Goal: Transaction & Acquisition: Purchase product/service

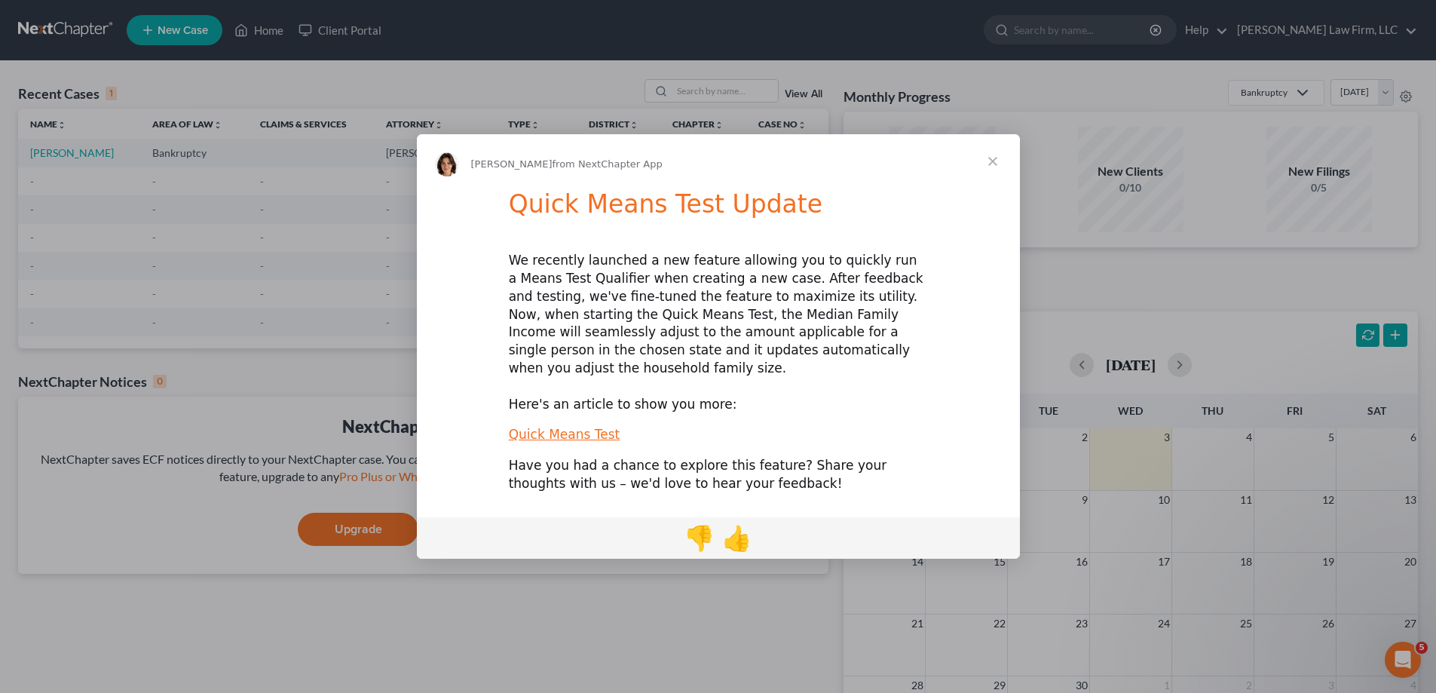
click at [991, 179] on span "Close" at bounding box center [993, 161] width 54 height 54
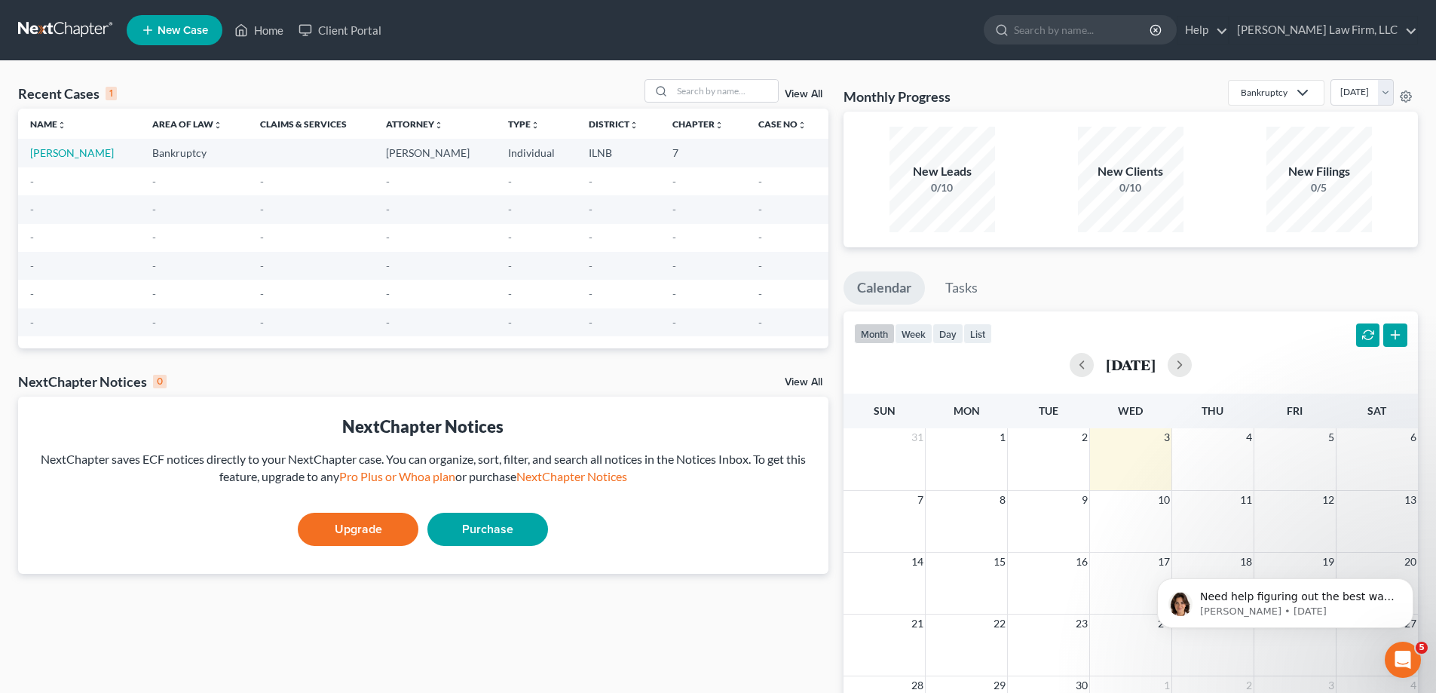
click at [478, 531] on link "Purchase" at bounding box center [487, 529] width 121 height 33
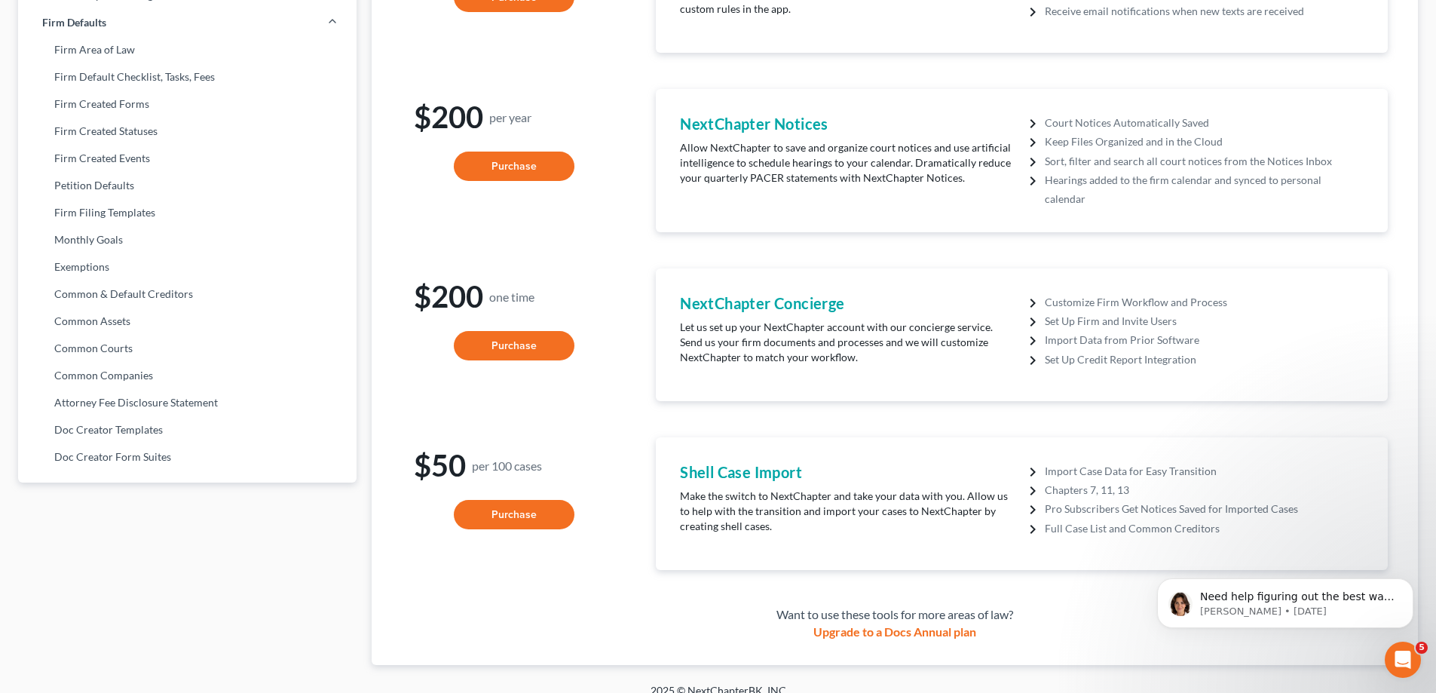
scroll to position [605, 0]
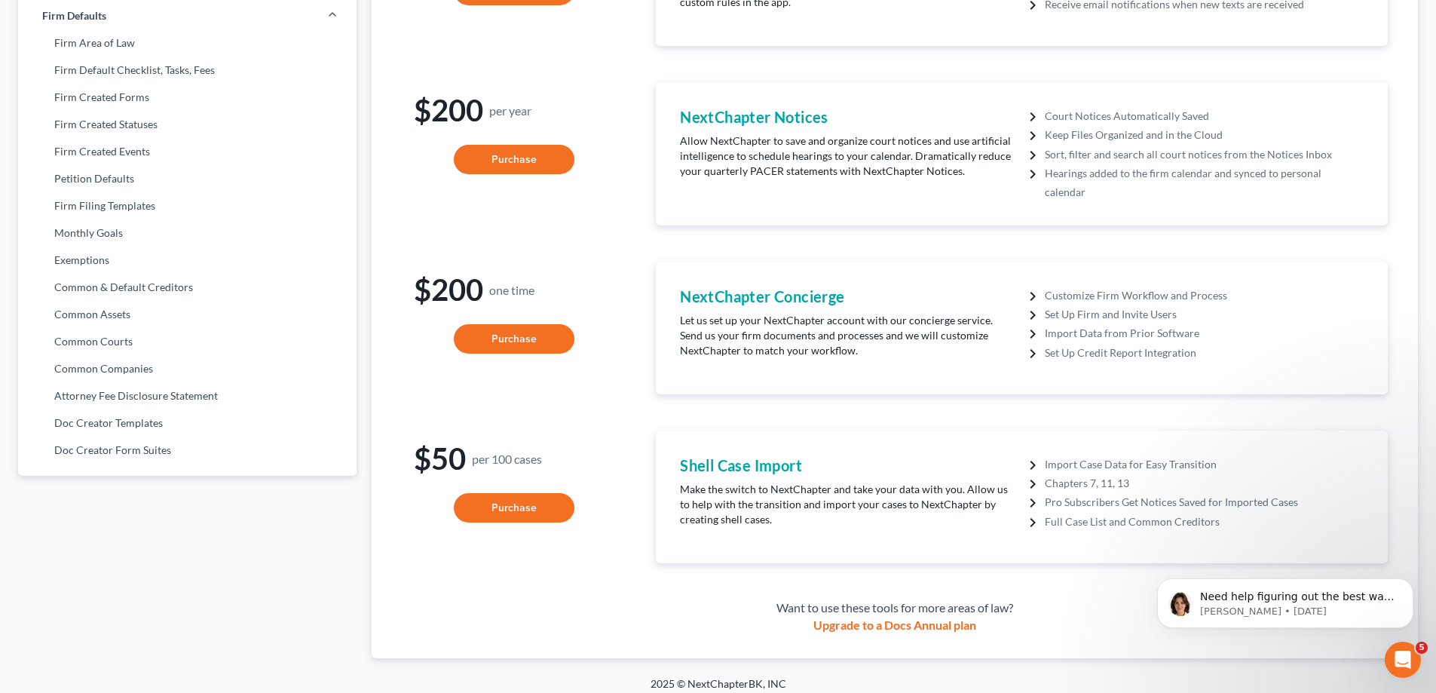
click at [513, 338] on button "Purchase" at bounding box center [514, 339] width 121 height 30
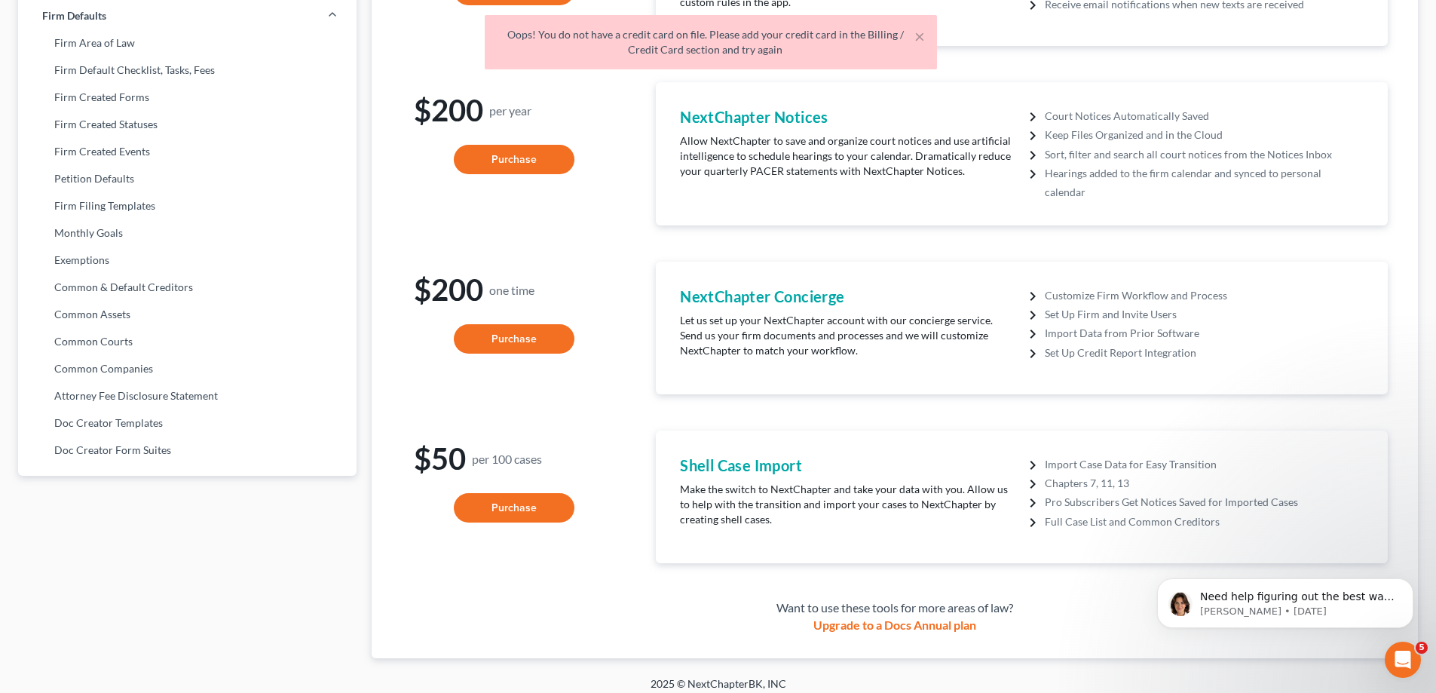
click at [645, 30] on div "Oops! You do not have a credit card on file. Please add your credit card in the…" at bounding box center [711, 42] width 428 height 30
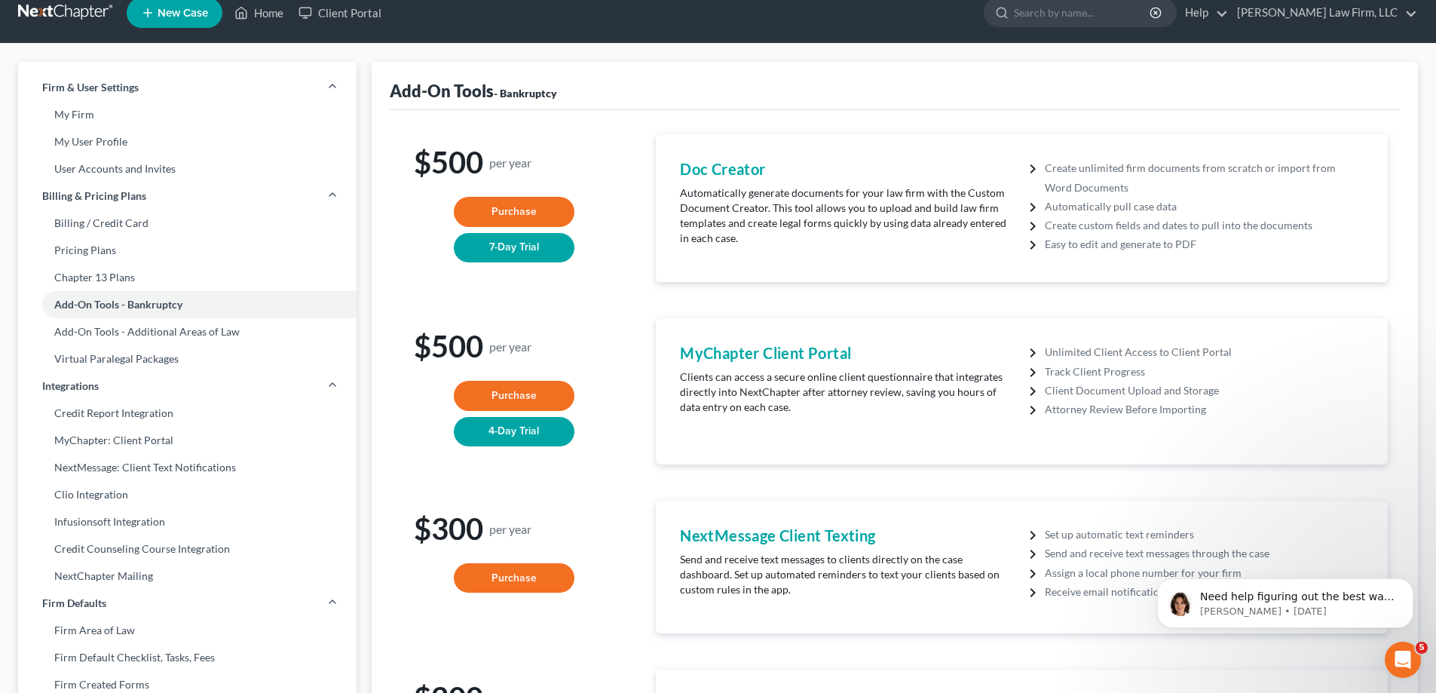
scroll to position [2, 0]
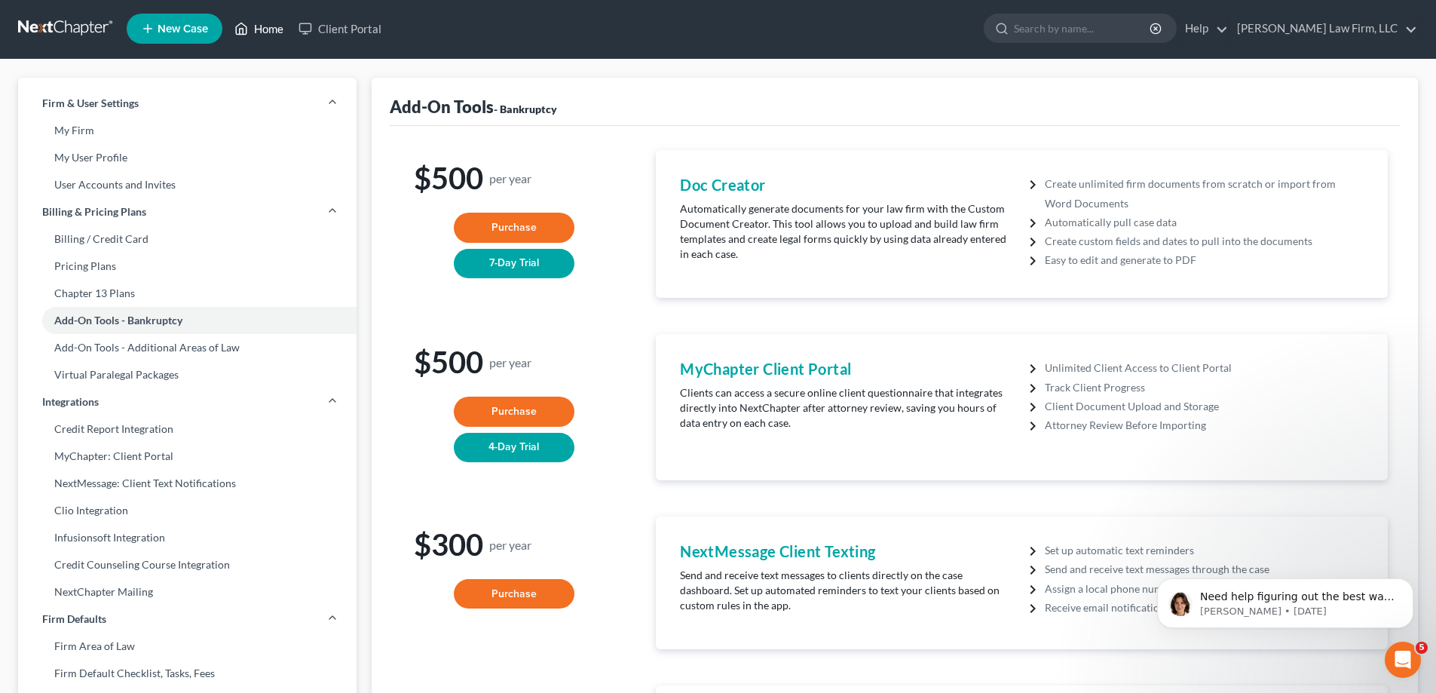
click at [252, 34] on link "Home" at bounding box center [259, 28] width 64 height 27
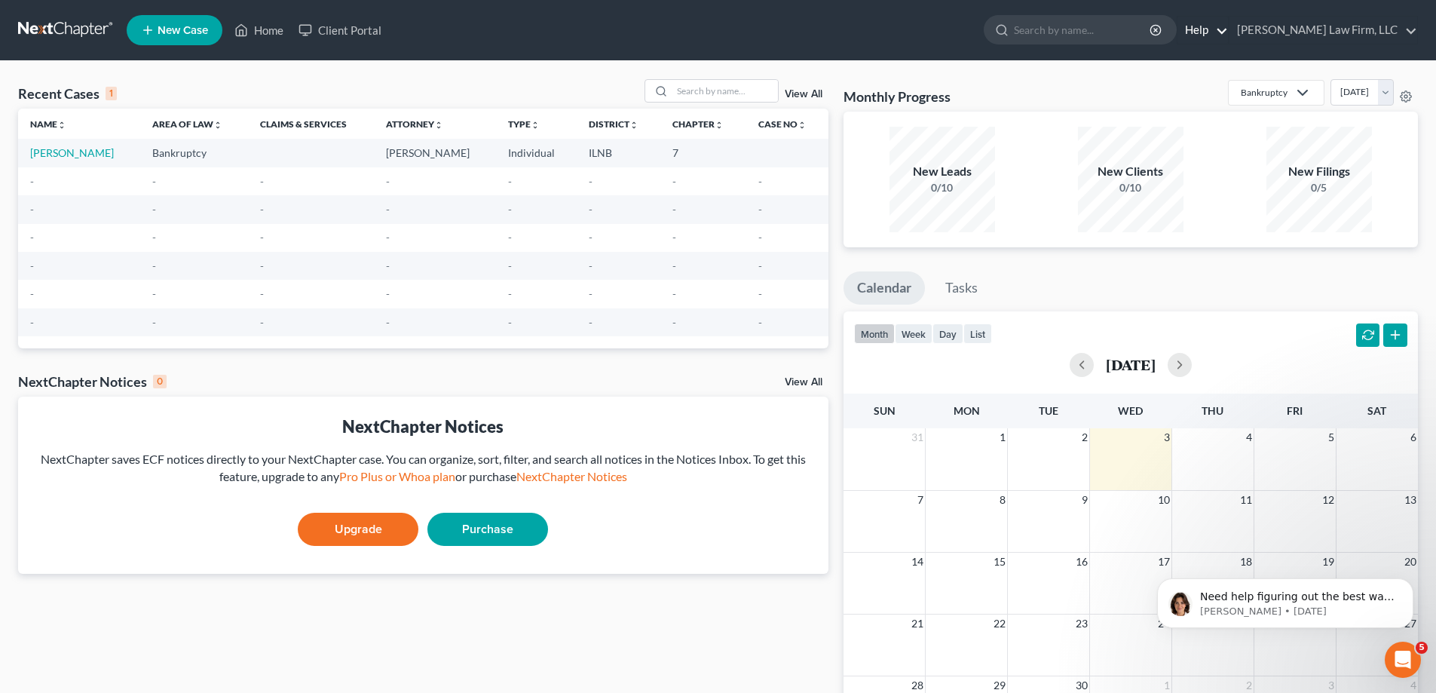
click at [1228, 34] on link "Help" at bounding box center [1203, 30] width 51 height 27
click at [1270, 29] on link "[PERSON_NAME] Law Firm, LLC" at bounding box center [1324, 30] width 188 height 27
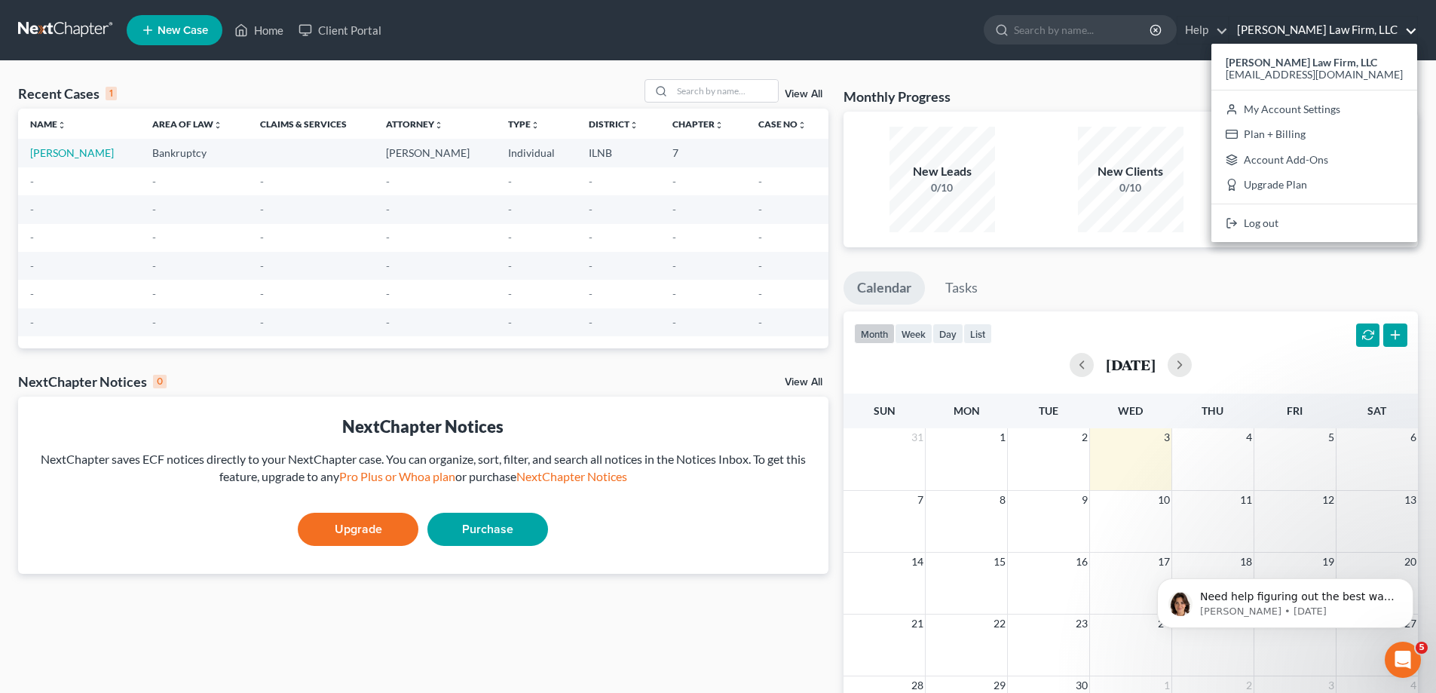
click at [467, 532] on link "Purchase" at bounding box center [487, 529] width 121 height 33
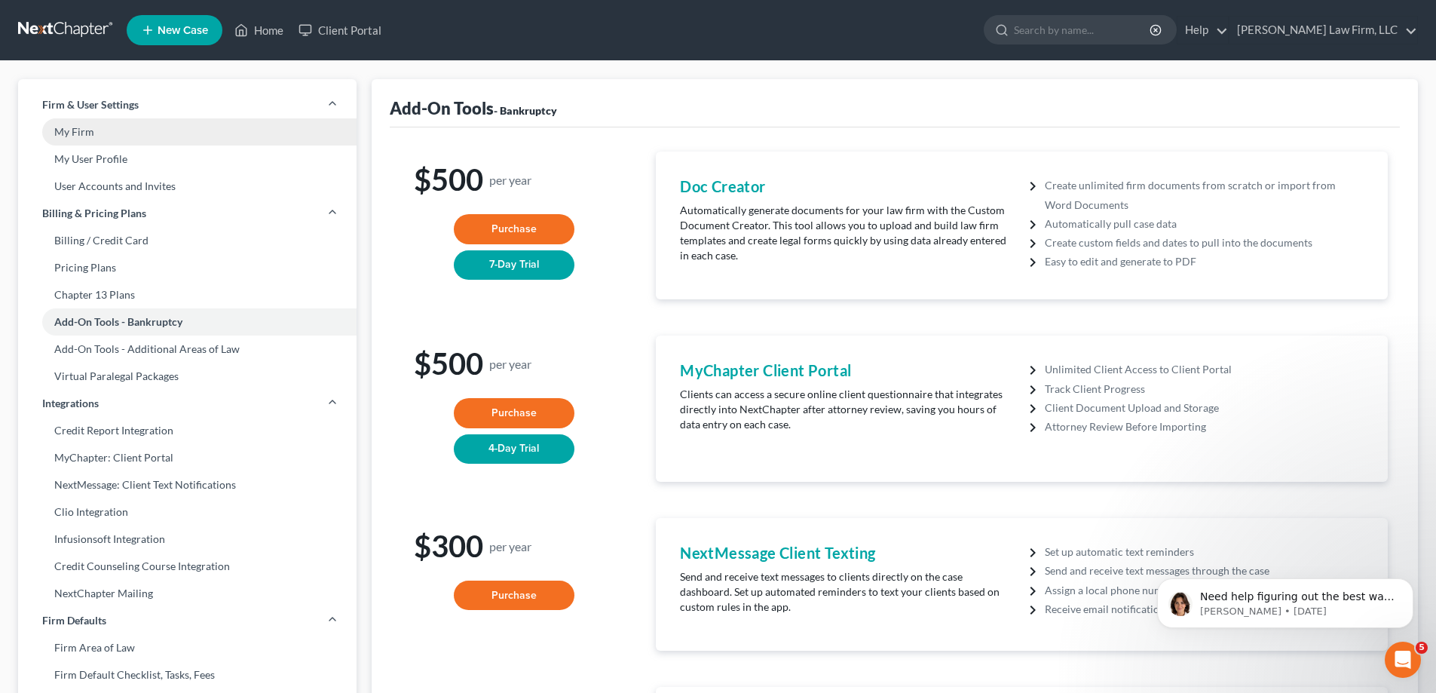
click at [175, 137] on link "My Firm" at bounding box center [187, 131] width 339 height 27
select select "24"
select select "14"
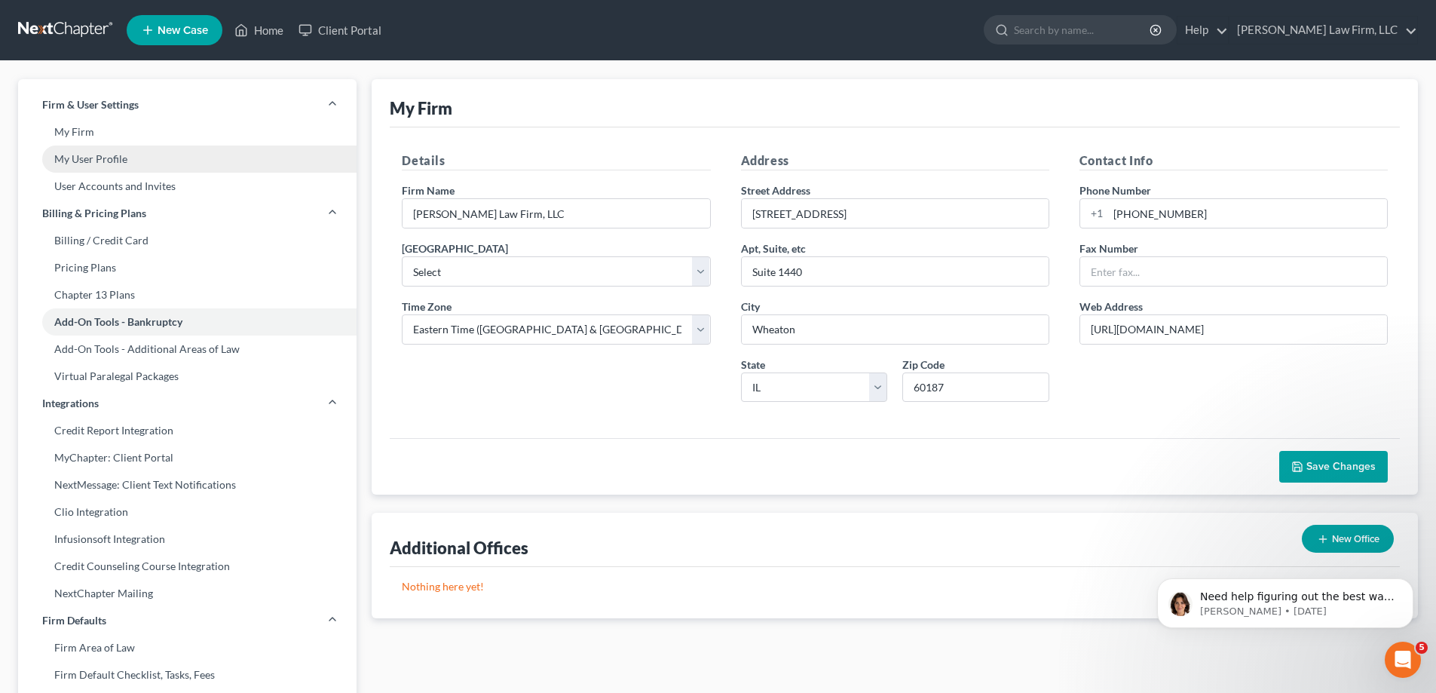
click at [188, 166] on link "My User Profile" at bounding box center [187, 159] width 339 height 27
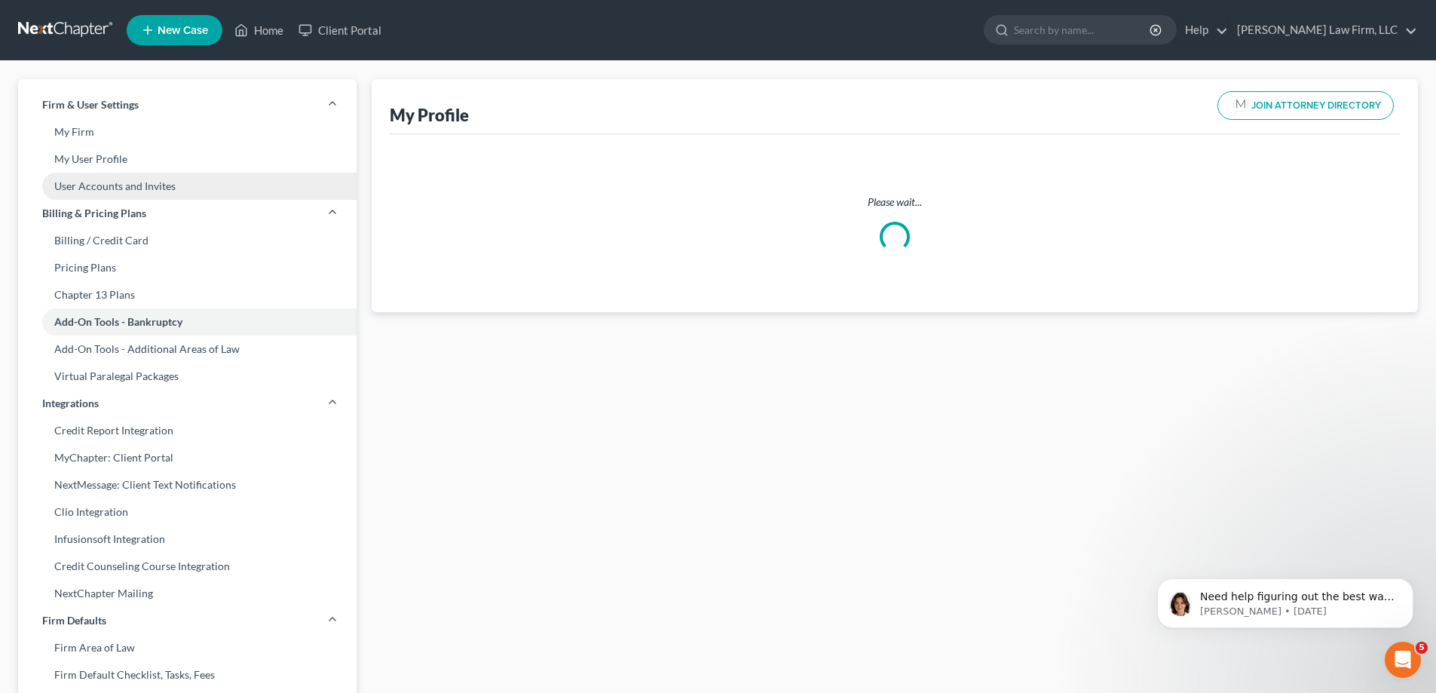
select select "14"
select select "attorney"
select select "0"
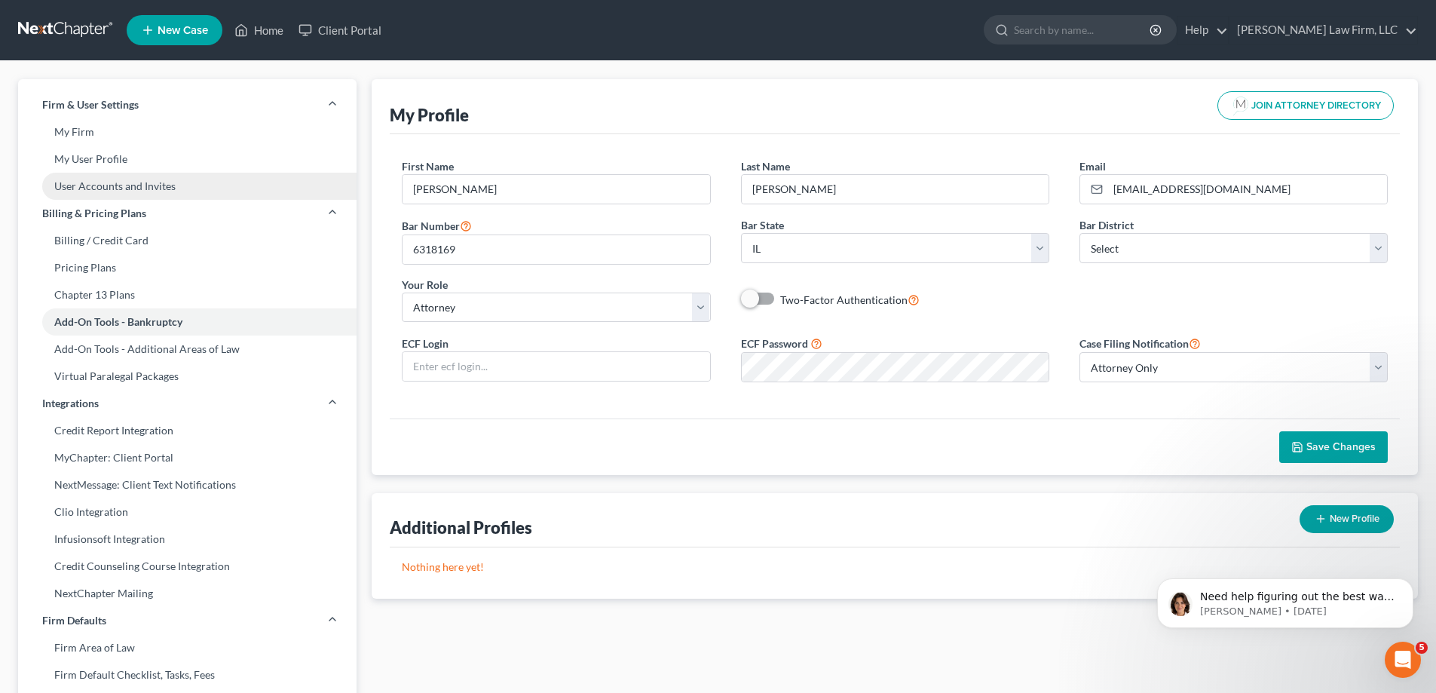
click at [188, 188] on link "User Accounts and Invites" at bounding box center [187, 186] width 339 height 27
select select "0"
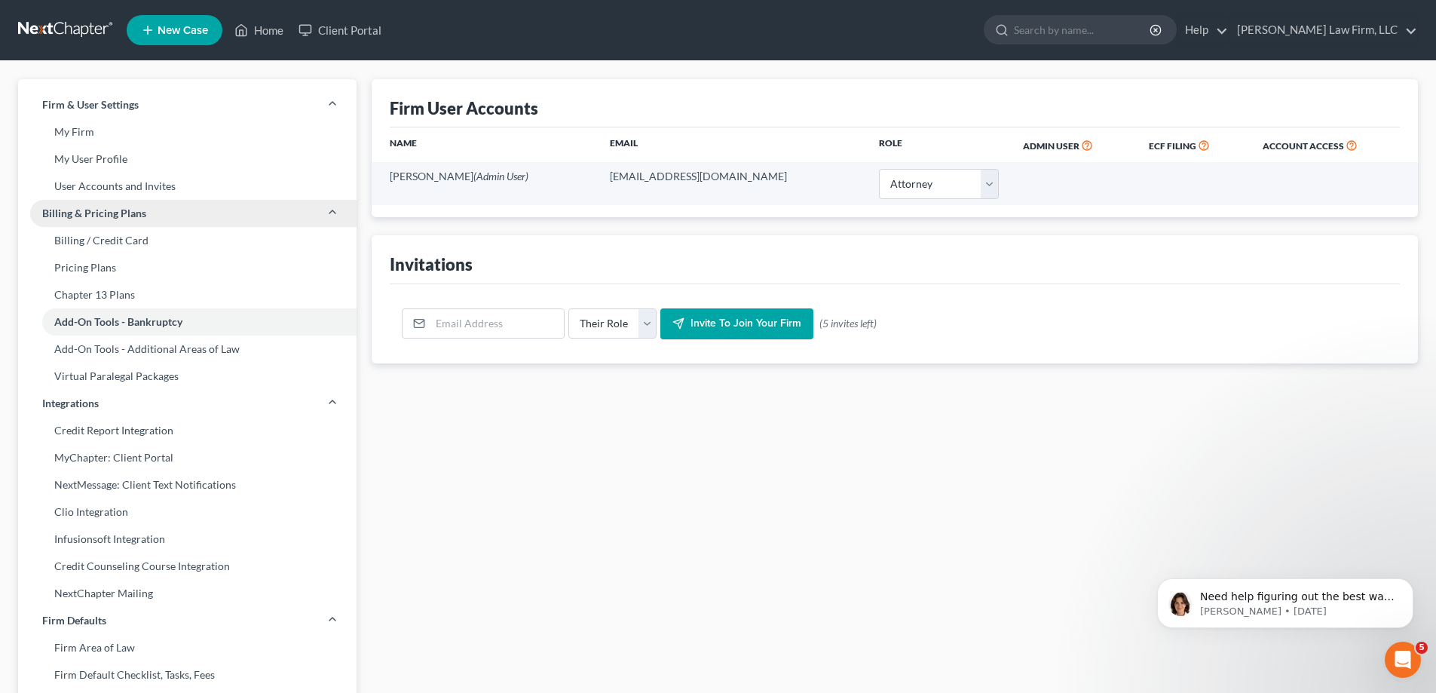
click at [178, 219] on link "Billing & Pricing Plans" at bounding box center [187, 213] width 339 height 27
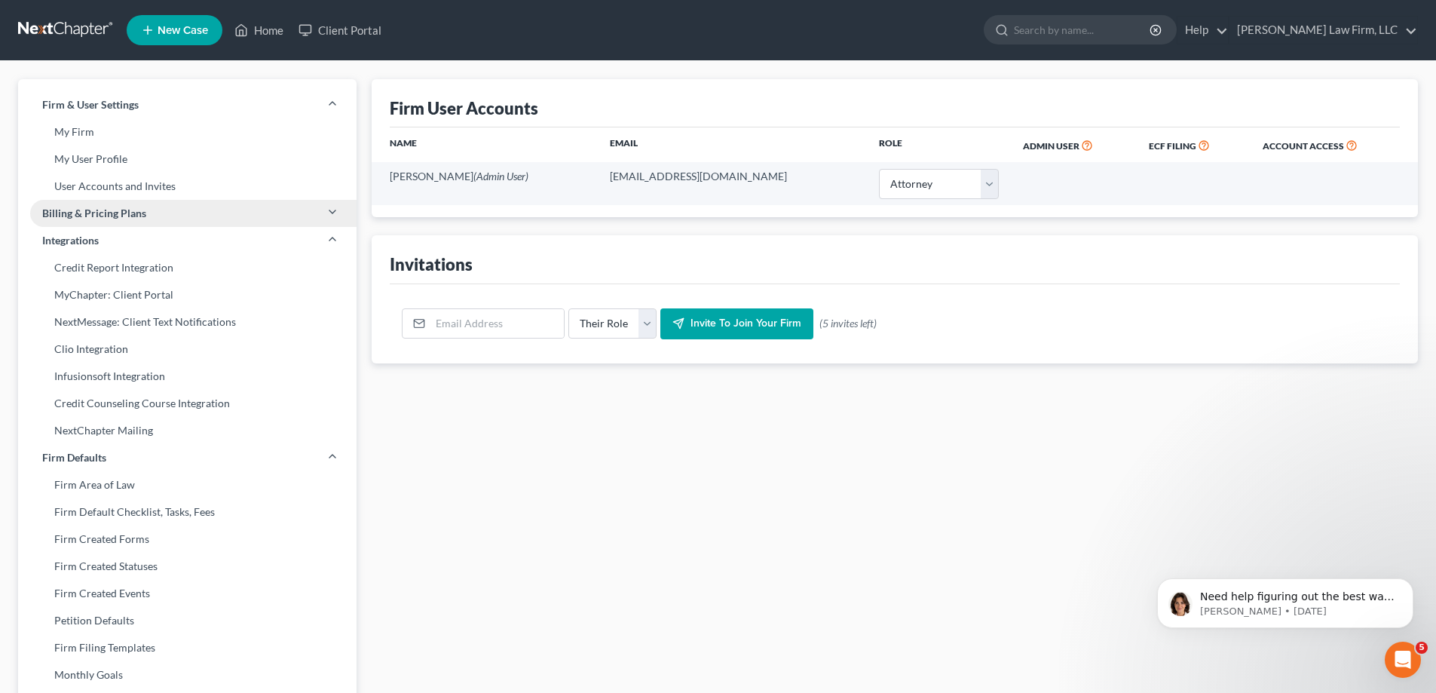
click at [175, 224] on link "Billing & Pricing Plans" at bounding box center [187, 213] width 339 height 27
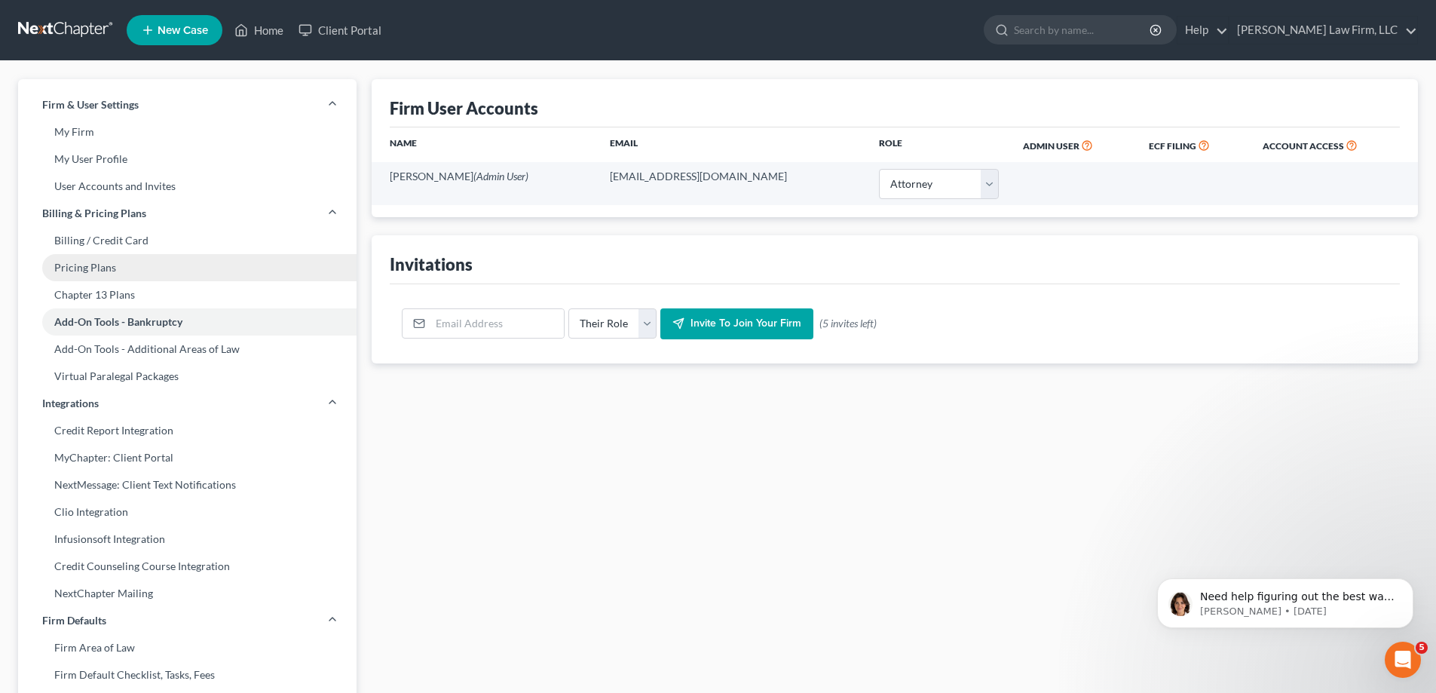
click at [152, 279] on link "Pricing Plans" at bounding box center [187, 267] width 339 height 27
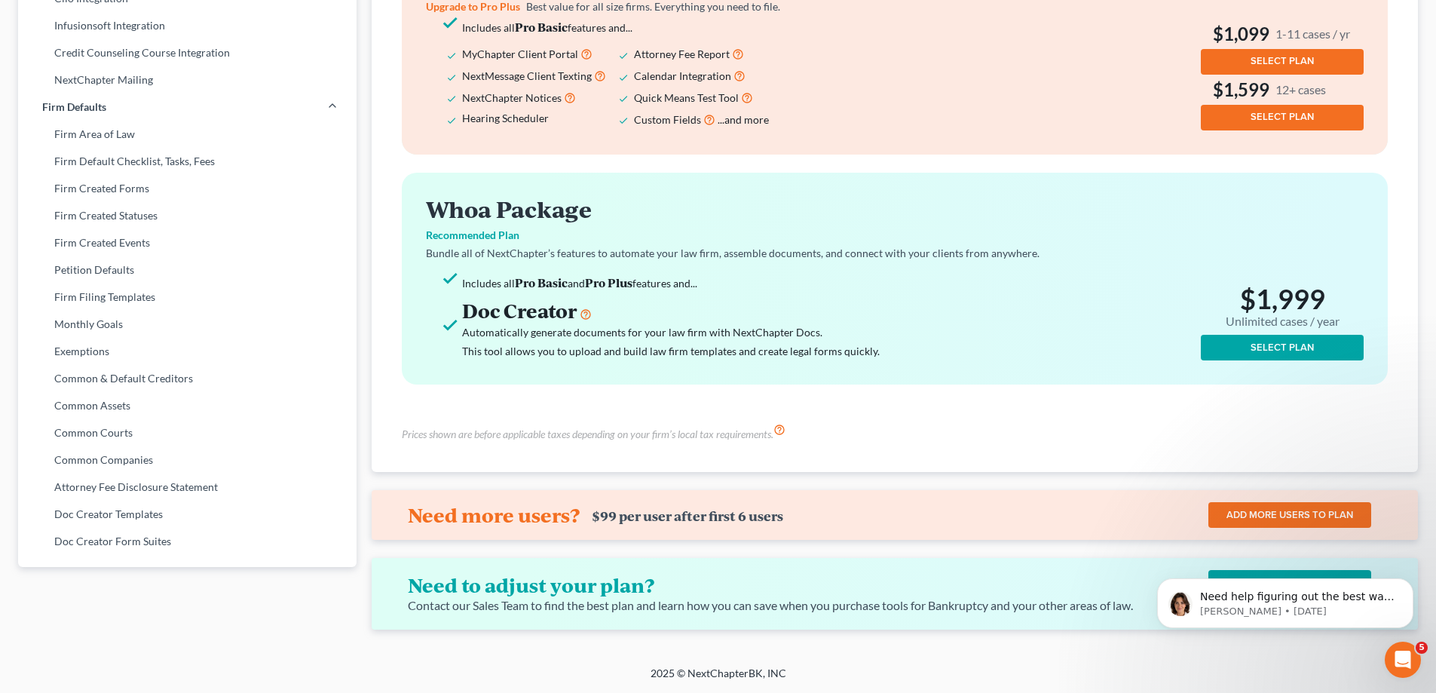
scroll to position [525, 0]
click at [1411, 587] on icon "Dismiss notification" at bounding box center [1409, 582] width 8 height 8
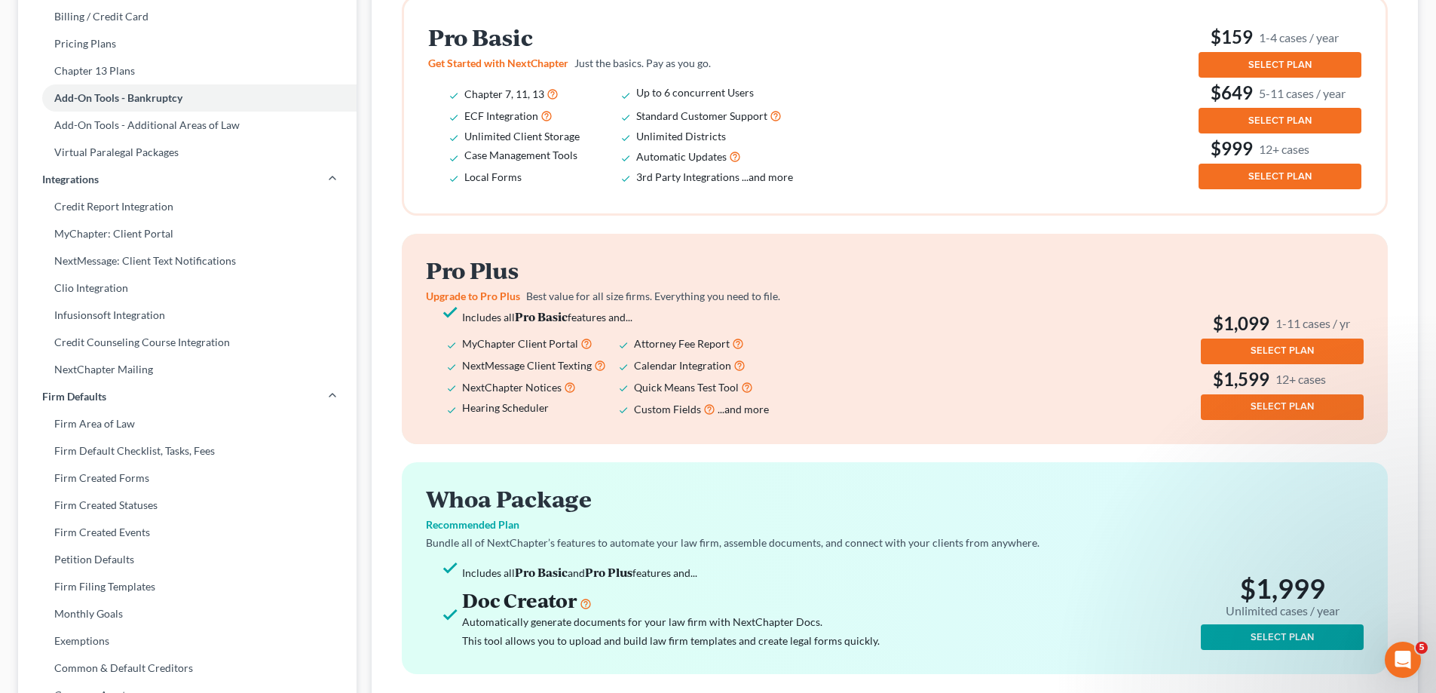
scroll to position [223, 0]
click at [1218, 629] on button "SELECT PLAN" at bounding box center [1282, 638] width 163 height 26
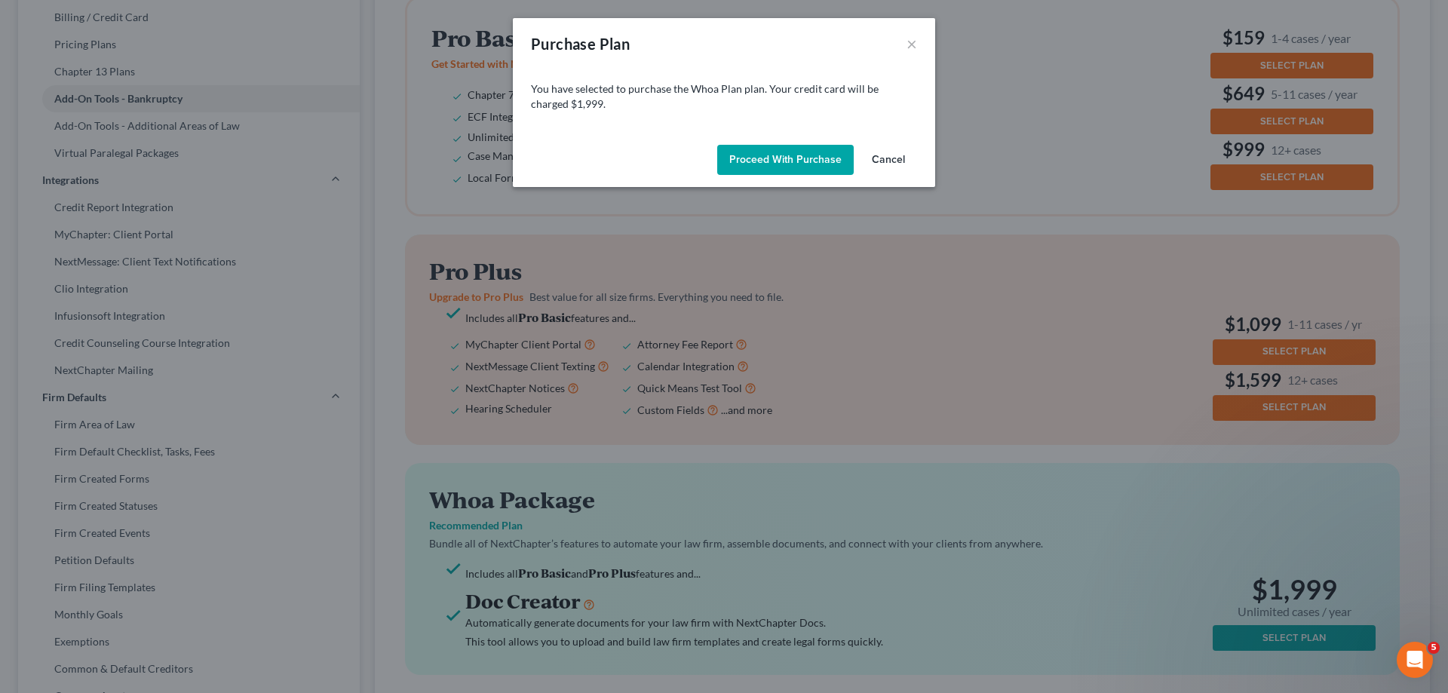
click at [795, 166] on button "Proceed with Purchase" at bounding box center [785, 160] width 136 height 30
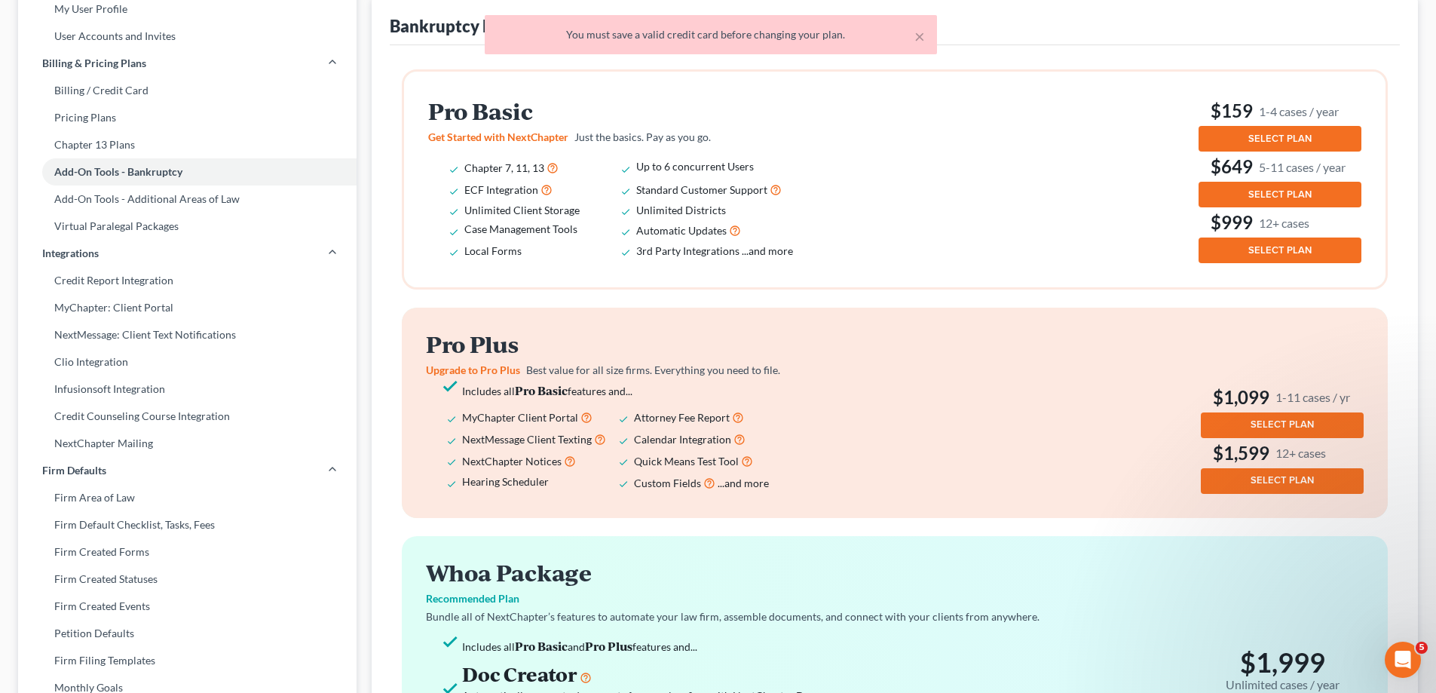
scroll to position [148, 0]
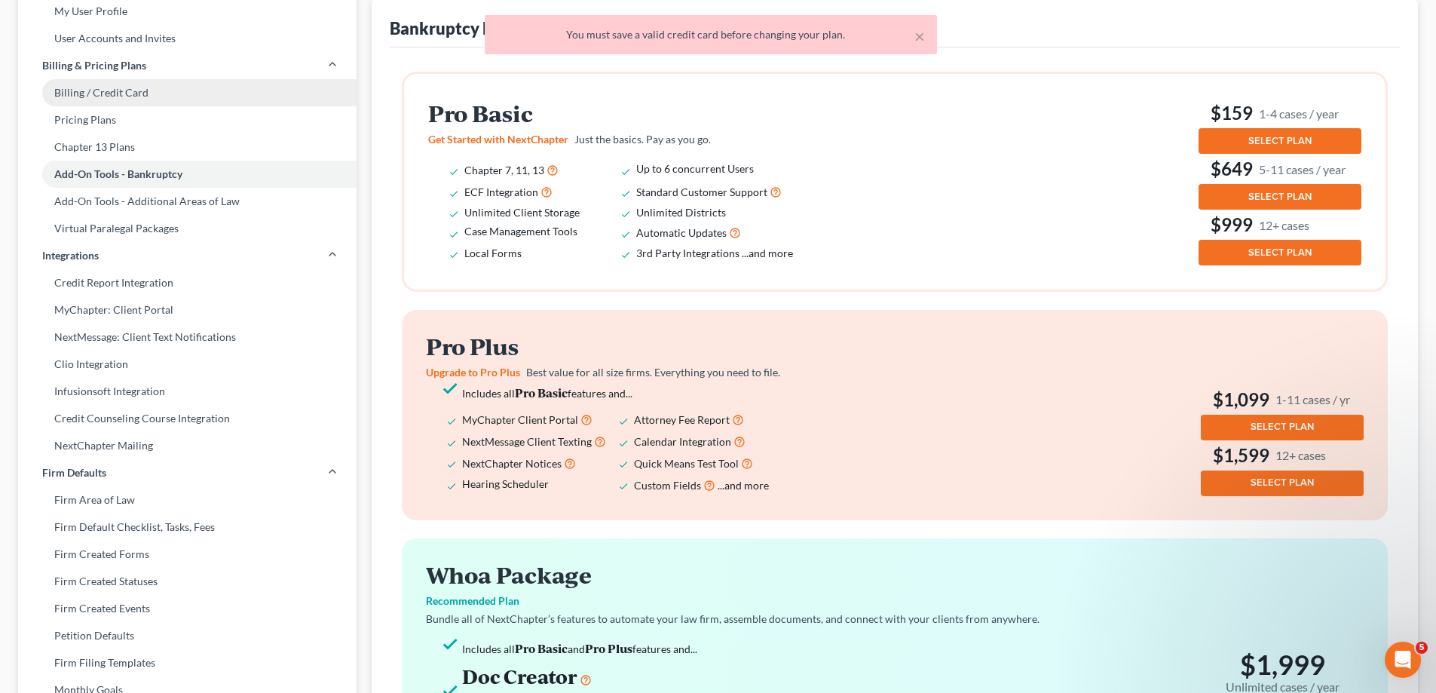
click at [144, 90] on link "Billing / Credit Card" at bounding box center [187, 92] width 339 height 27
select select "14"
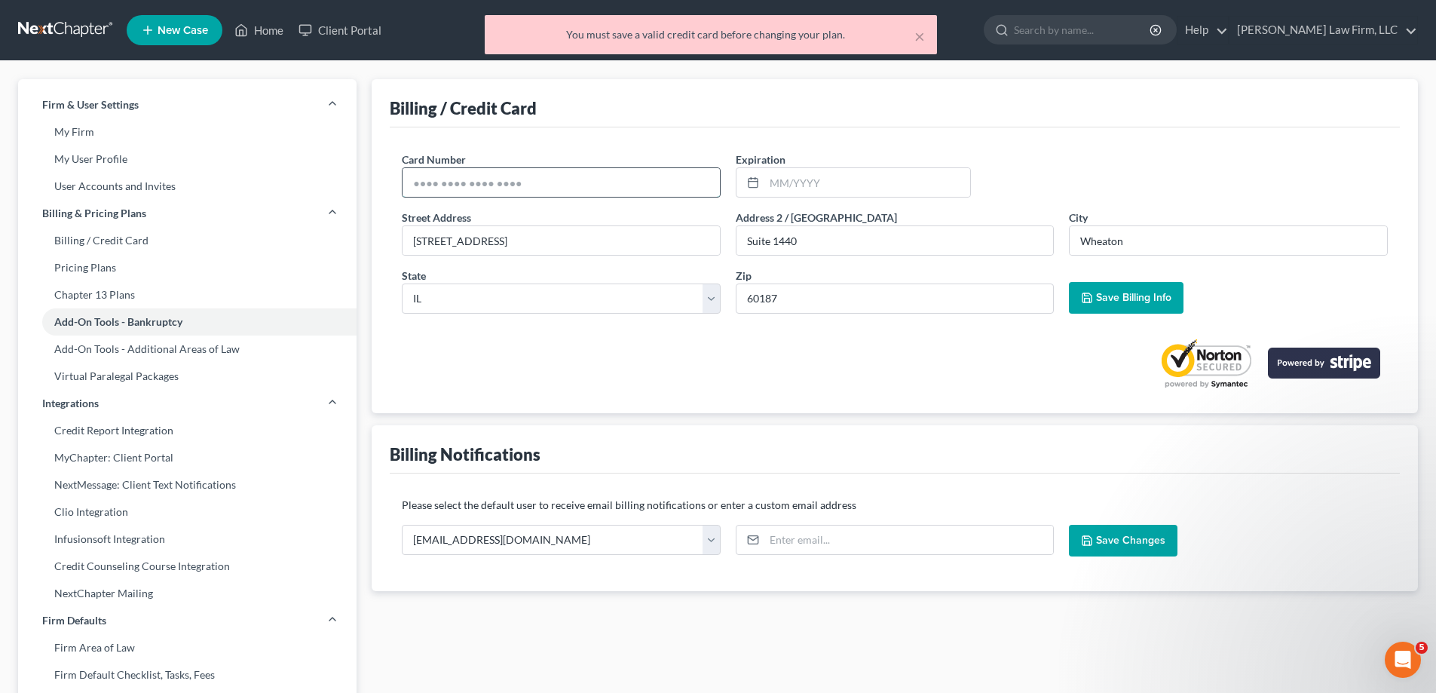
click at [571, 188] on input "text" at bounding box center [561, 182] width 317 height 29
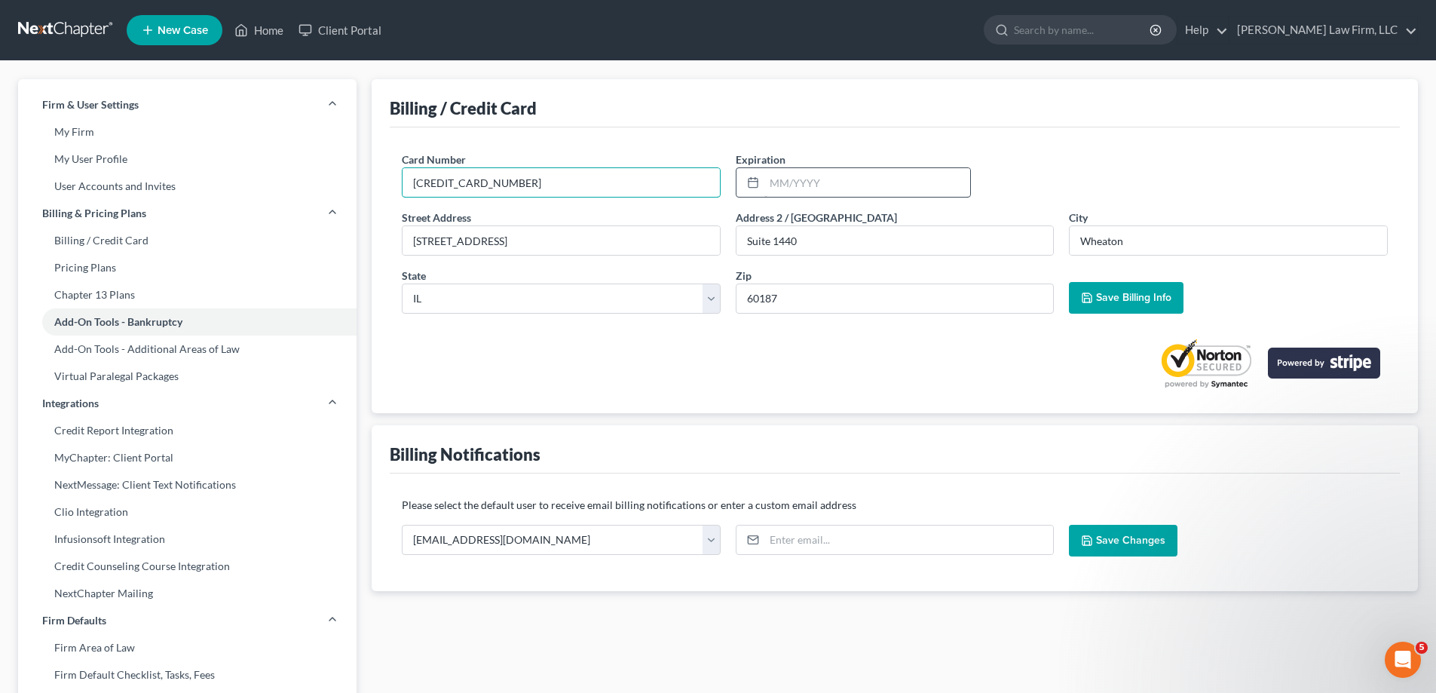
type input "[CREDIT_CARD_NUMBER]"
click at [853, 179] on input "text" at bounding box center [867, 182] width 206 height 29
type input "1"
type input "0"
type input "10/28"
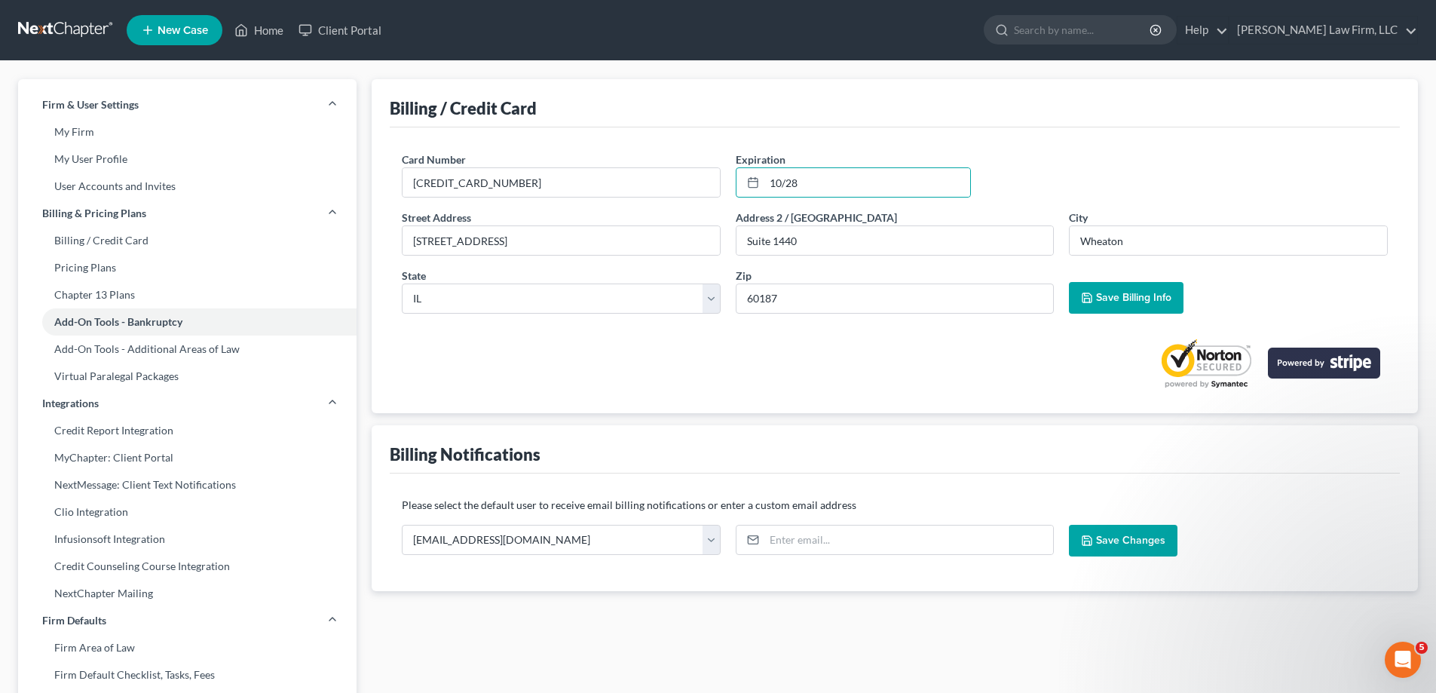
click at [1115, 304] on span "Save Billing Info" at bounding box center [1133, 297] width 75 height 13
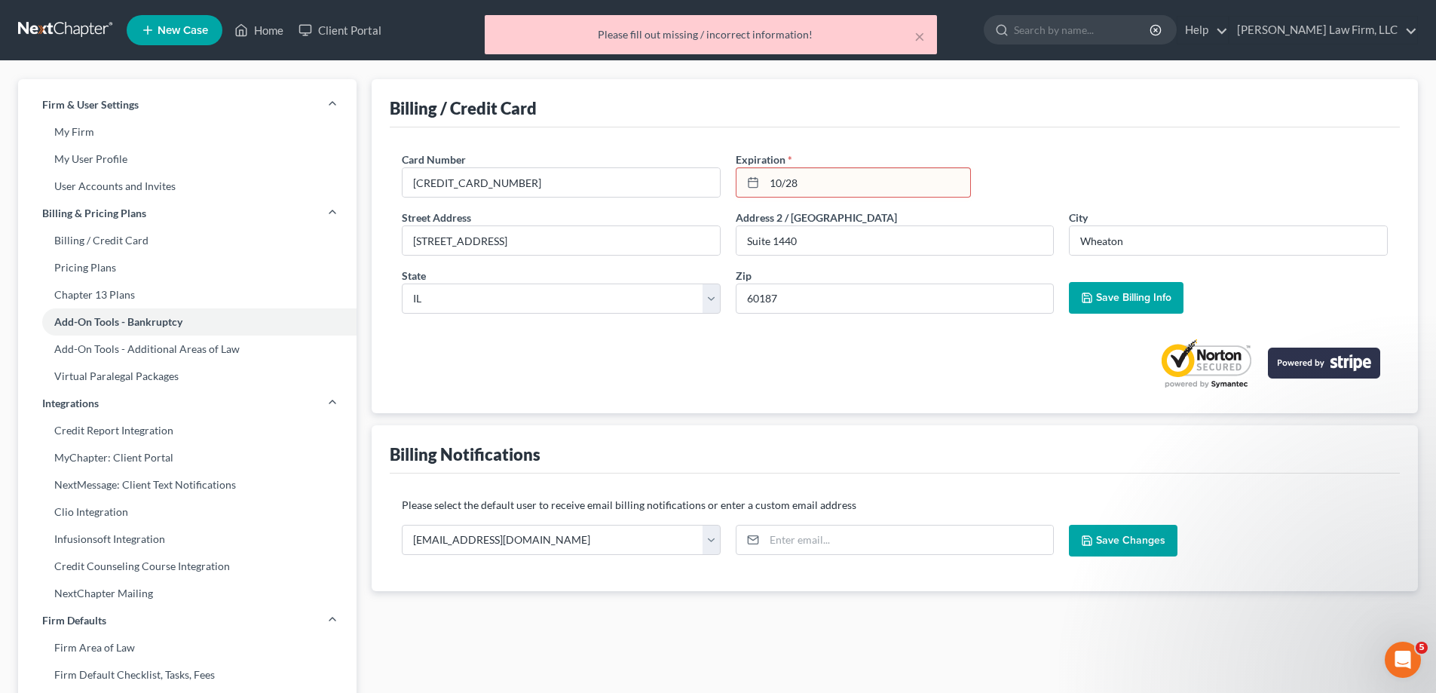
click at [875, 187] on input "10/28" at bounding box center [867, 182] width 206 height 29
drag, startPoint x: 853, startPoint y: 195, endPoint x: 745, endPoint y: 199, distance: 108.7
click at [745, 199] on div "Card Number * [CREDIT_CARD_NUMBER] Expiration * 10/28" at bounding box center [894, 181] width 1001 height 58
click at [748, 184] on icon at bounding box center [753, 182] width 12 height 12
click at [754, 183] on icon at bounding box center [753, 182] width 12 height 12
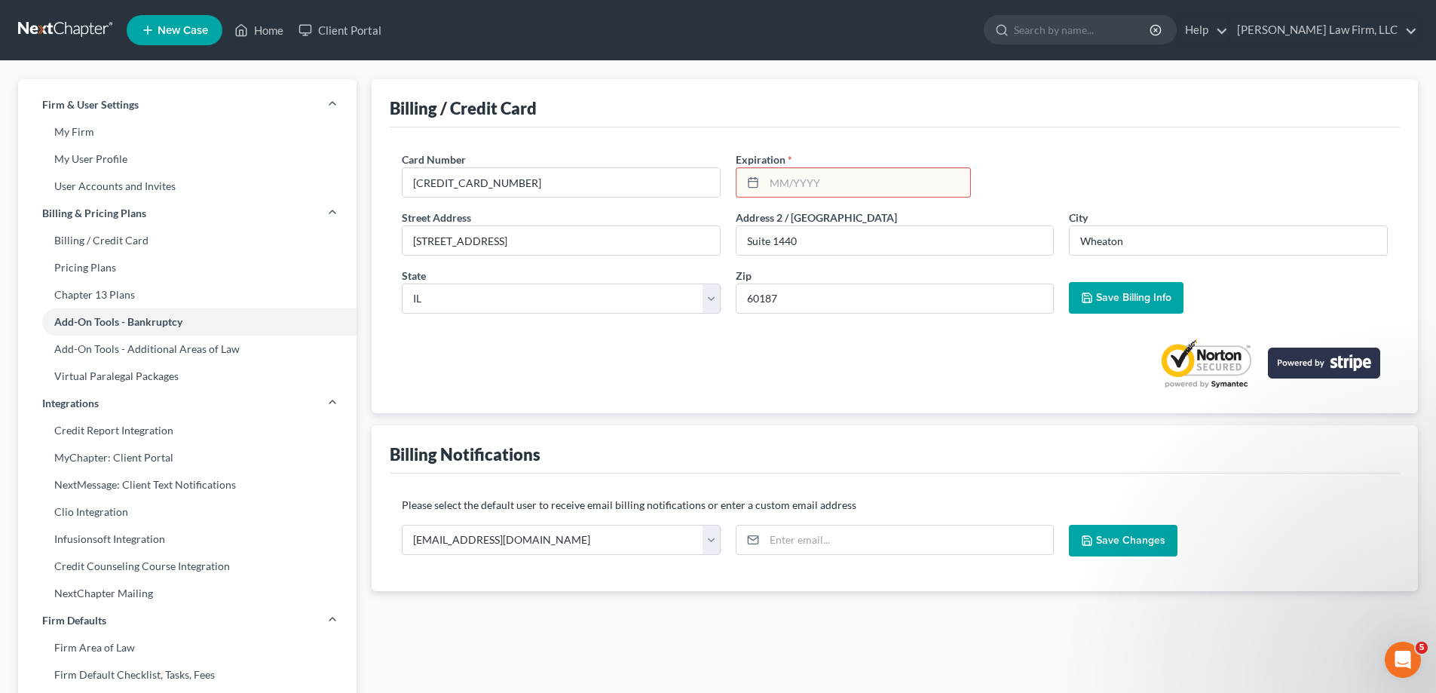
click at [777, 179] on input "text" at bounding box center [867, 182] width 206 height 29
click at [1012, 172] on div "Card Number * [CREDIT_CARD_NUMBER] Expiration * 102028" at bounding box center [894, 181] width 1001 height 58
click at [1164, 302] on span "Save Billing Info" at bounding box center [1133, 297] width 75 height 13
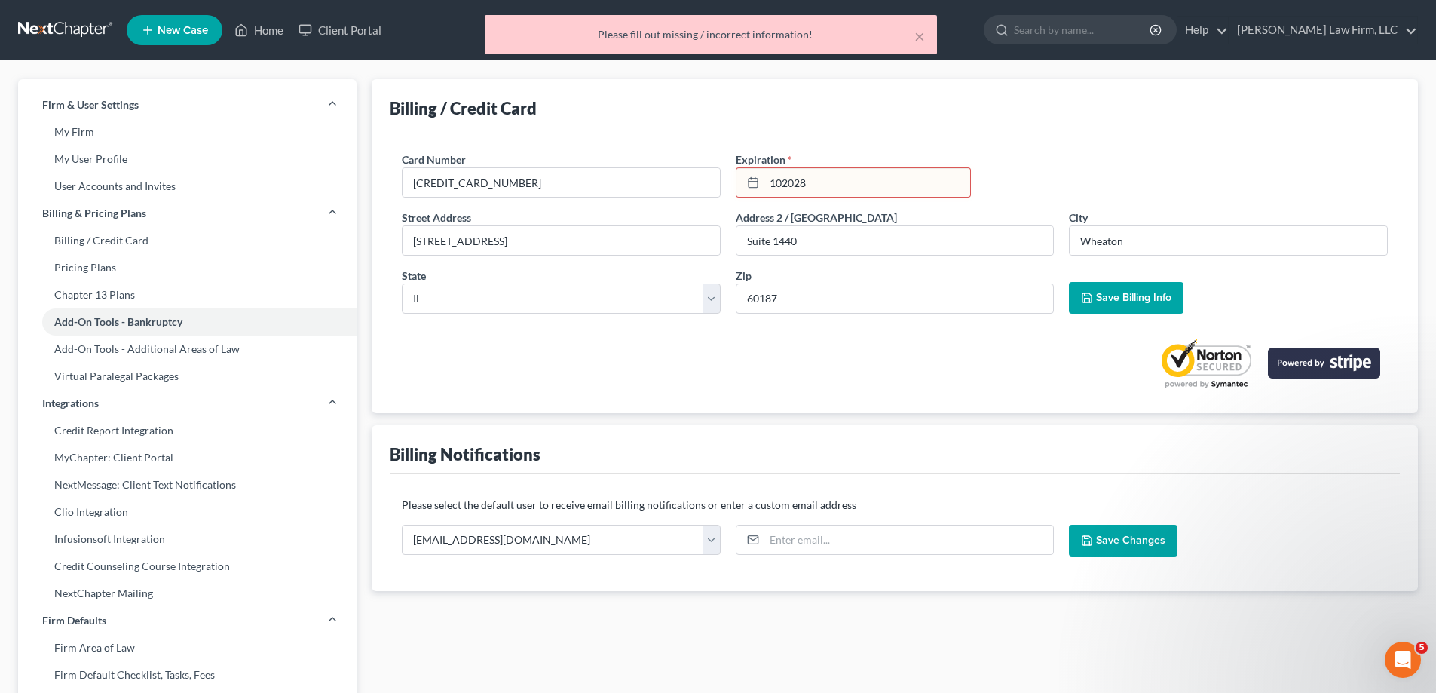
click at [783, 186] on input "102028" at bounding box center [867, 182] width 206 height 29
type input "10/2028"
click at [1191, 193] on div "Card Number * [CREDIT_CARD_NUMBER] Expiration * 10/2028" at bounding box center [894, 181] width 1001 height 58
click at [1144, 305] on button "Save Billing Info" at bounding box center [1126, 298] width 115 height 32
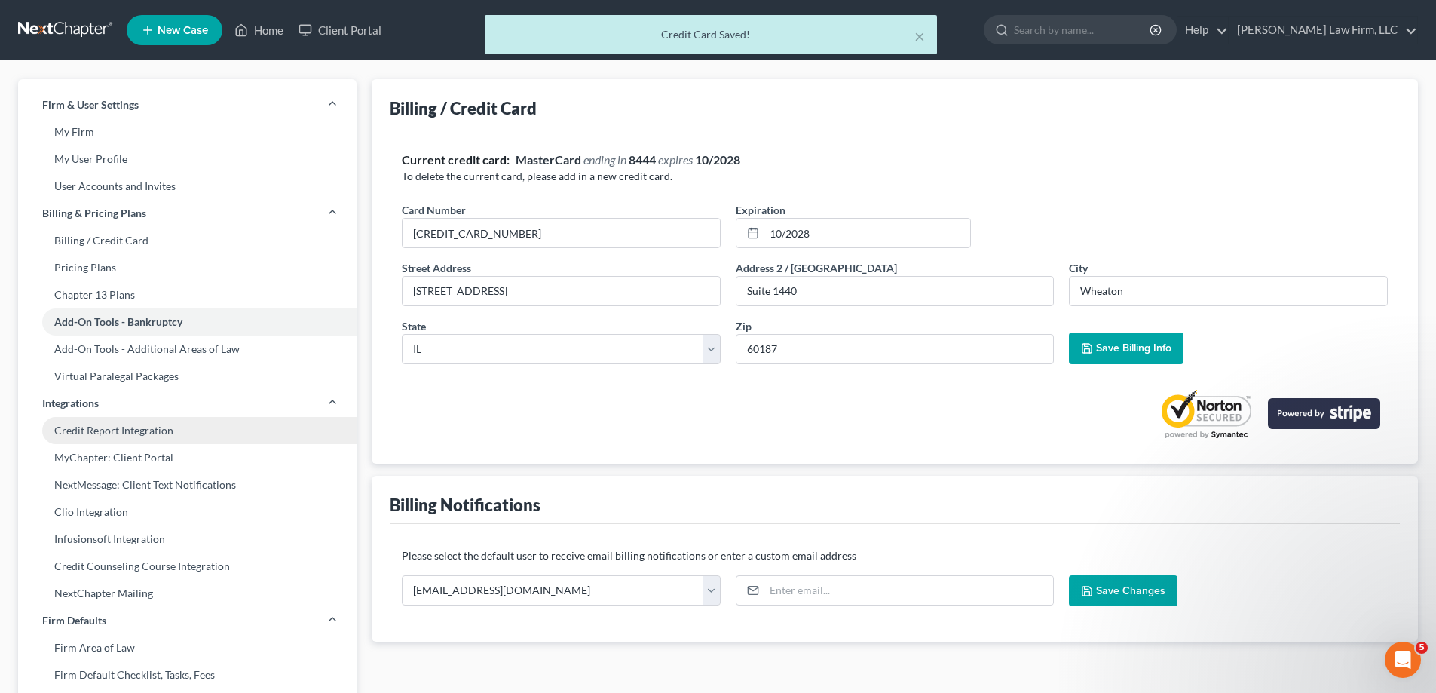
click at [258, 434] on link "Credit Report Integration" at bounding box center [187, 430] width 339 height 27
select select "14"
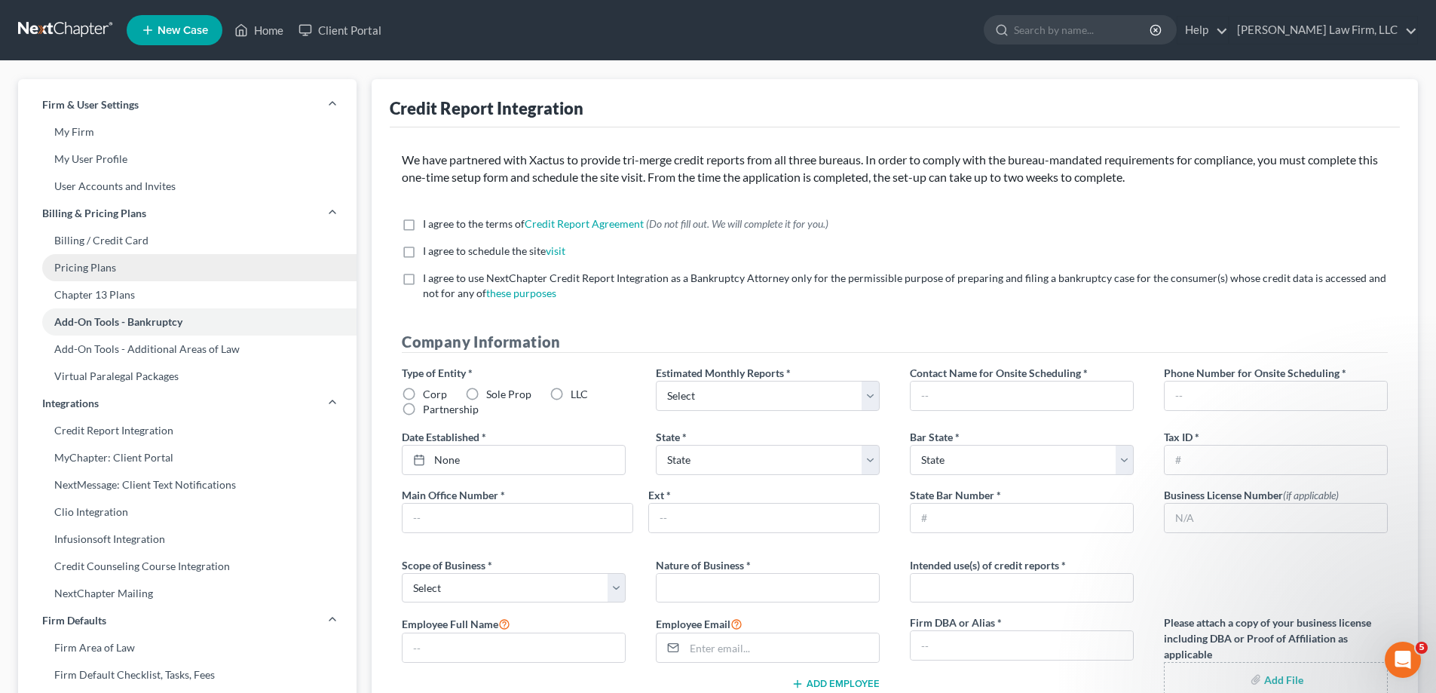
click at [143, 262] on link "Pricing Plans" at bounding box center [187, 267] width 339 height 27
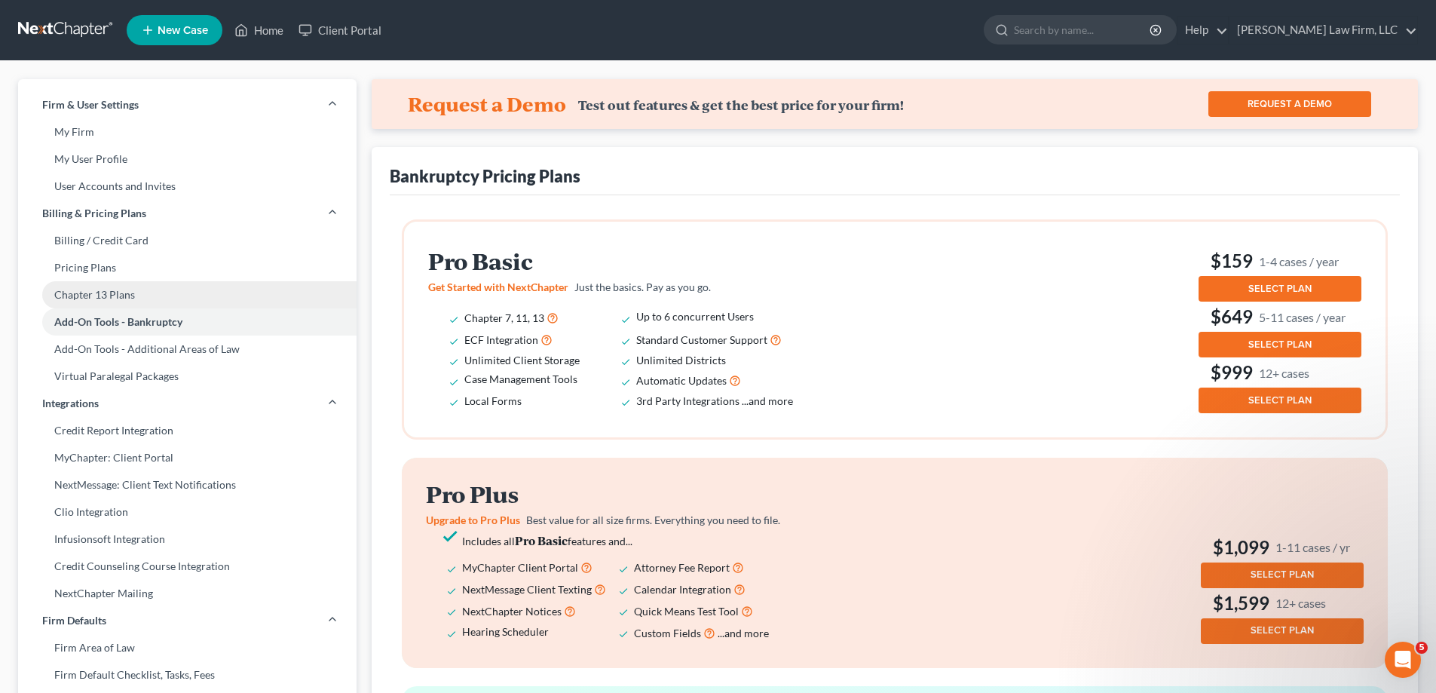
click at [140, 290] on link "Chapter 13 Plans" at bounding box center [187, 294] width 339 height 27
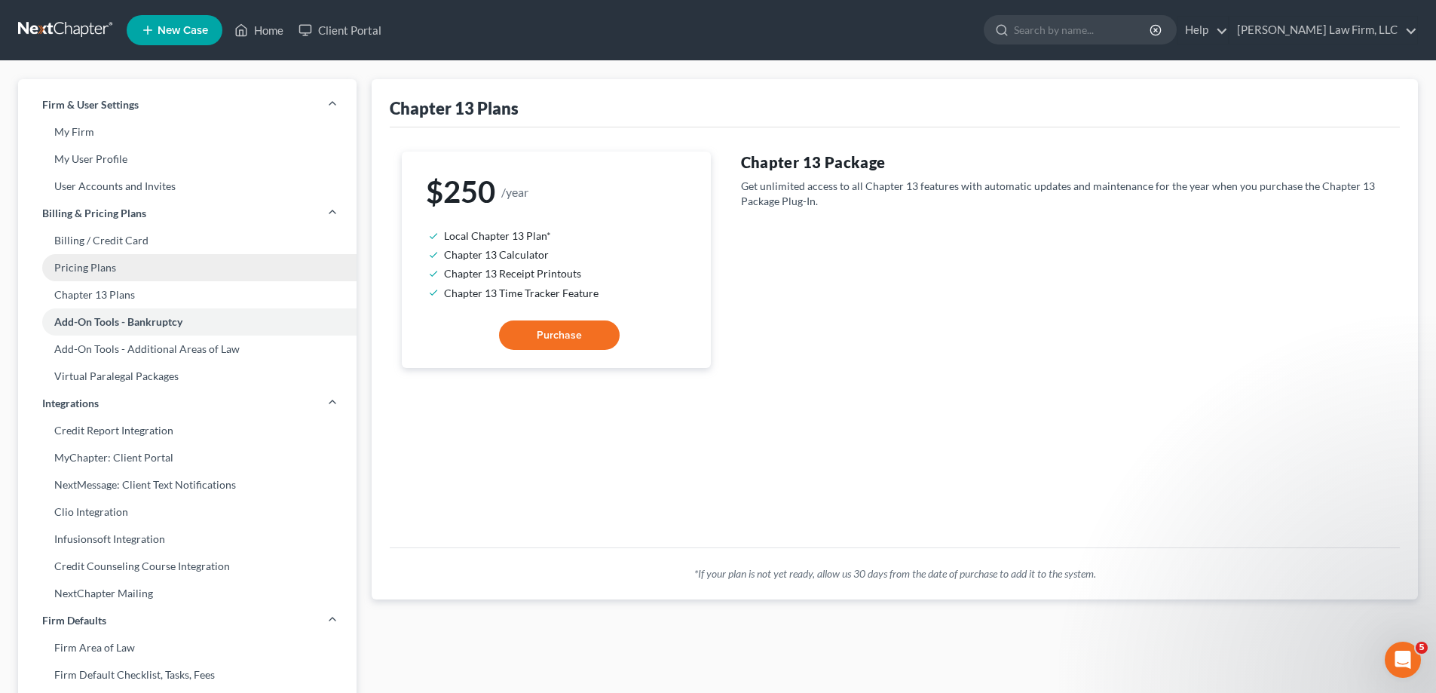
click at [210, 261] on link "Pricing Plans" at bounding box center [187, 267] width 339 height 27
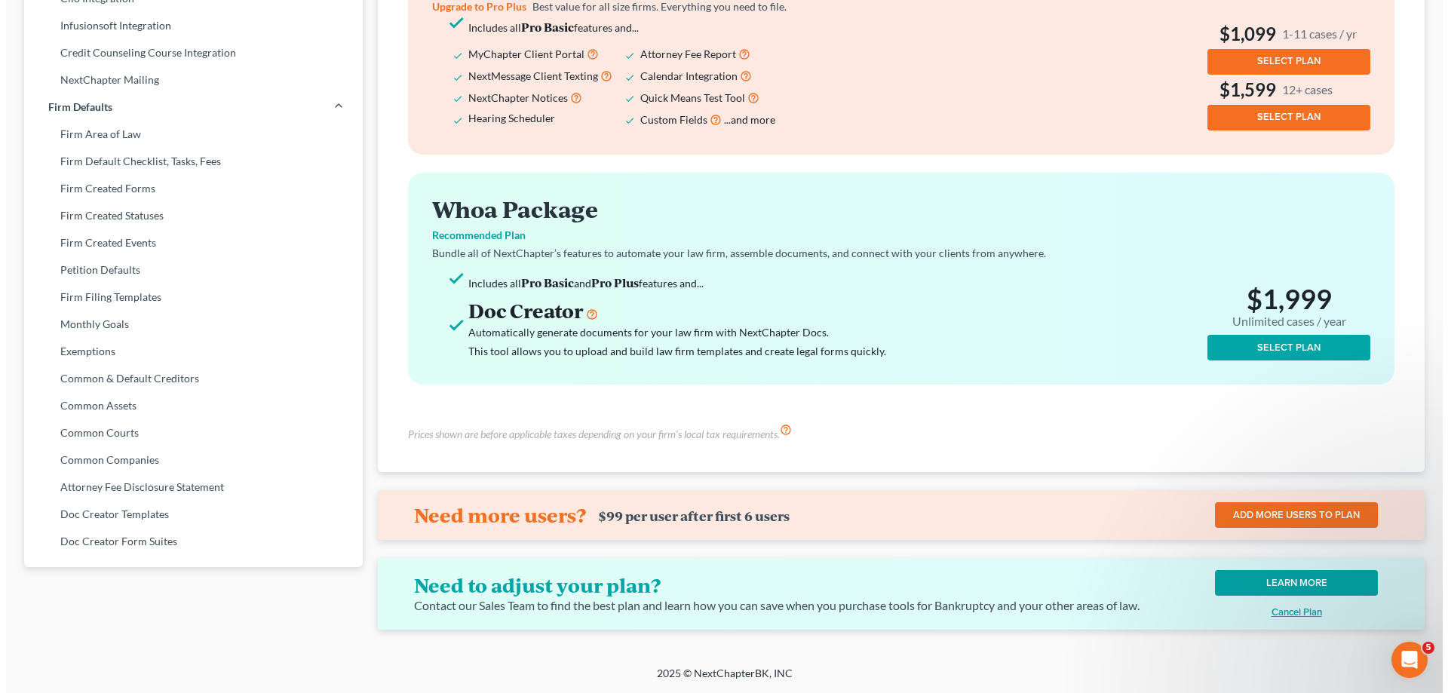
scroll to position [223, 0]
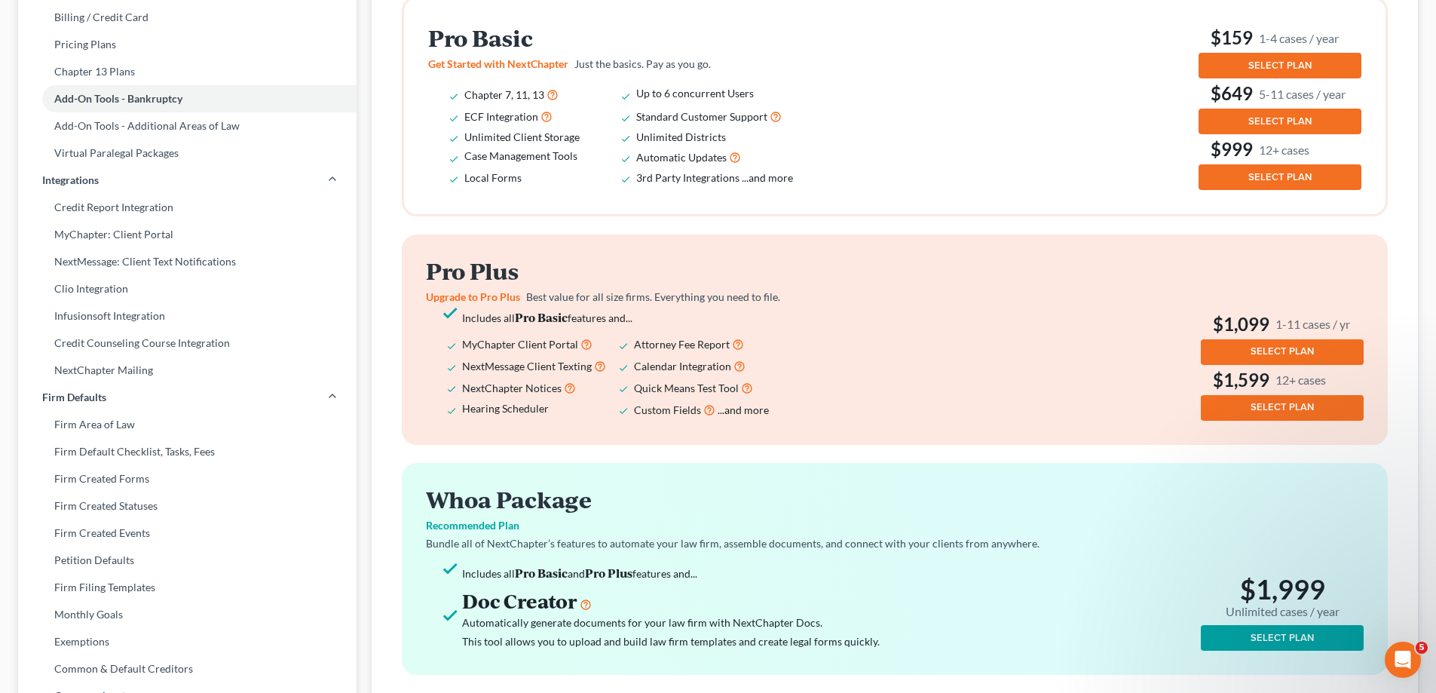
click at [1283, 634] on span "SELECT PLAN" at bounding box center [1282, 638] width 63 height 12
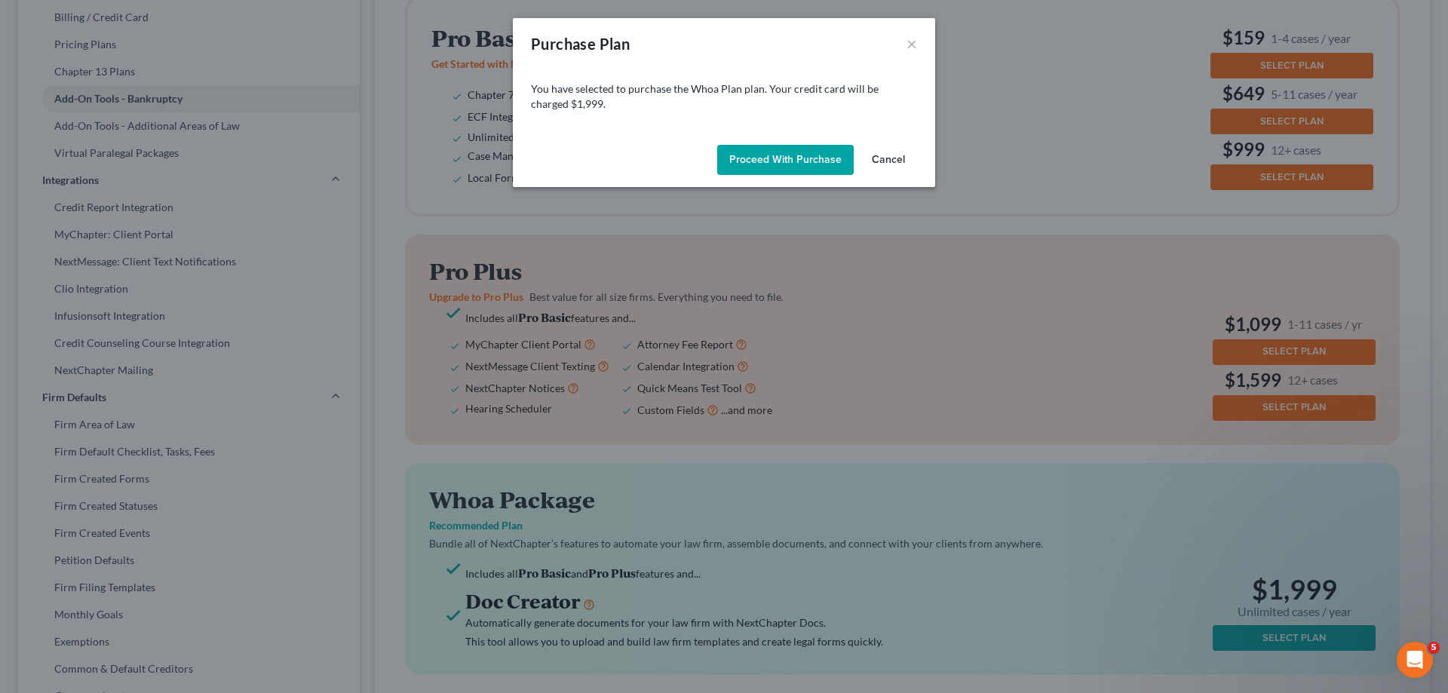
click at [809, 160] on button "Proceed with Purchase" at bounding box center [785, 160] width 136 height 30
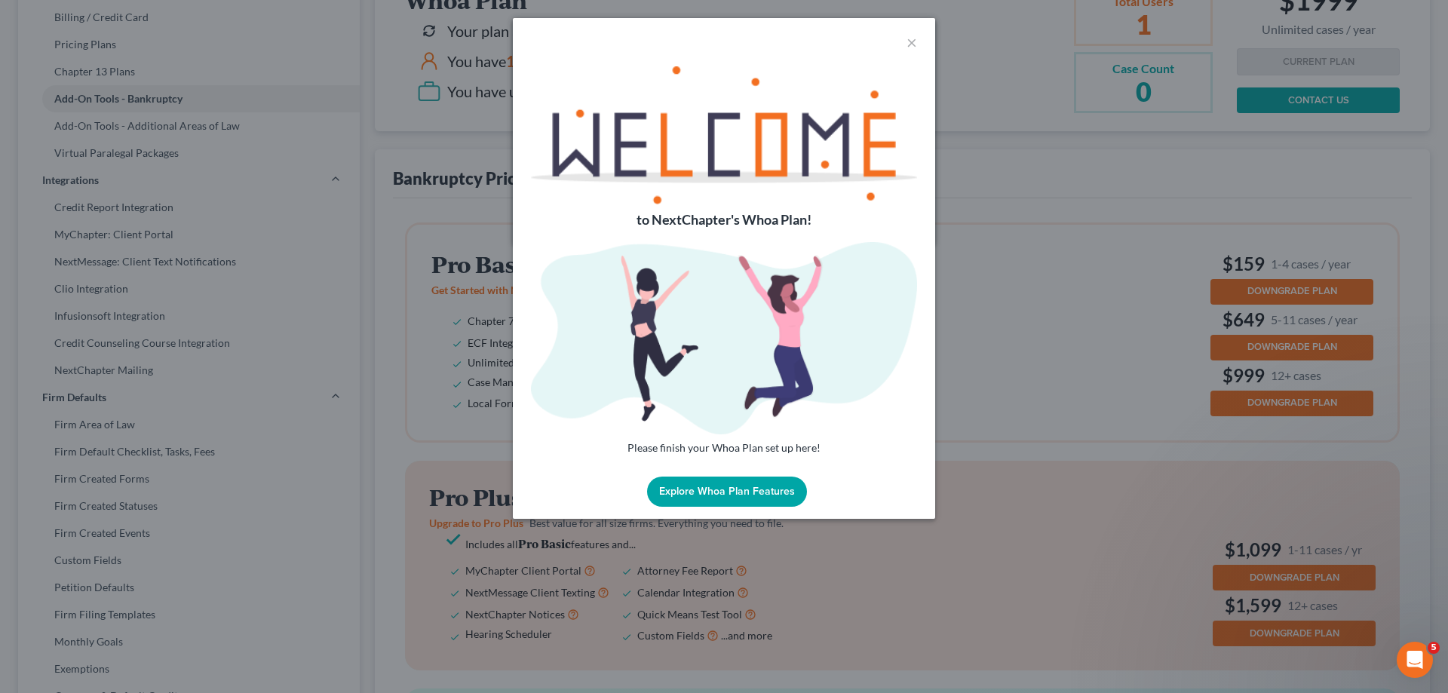
click at [772, 495] on button "Explore Whoa Plan Features" at bounding box center [727, 491] width 160 height 30
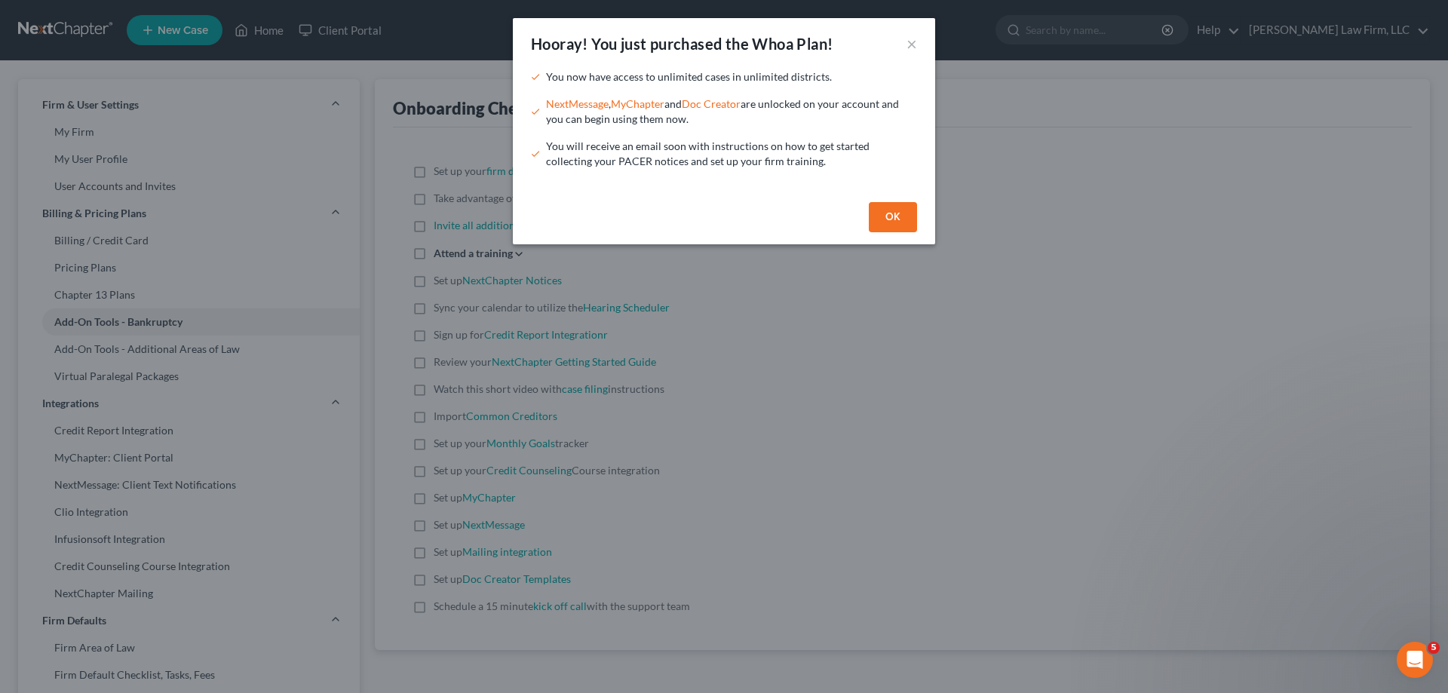
click at [847, 479] on div "Hooray! You just purchased the Whoa Plan! × You now have access to unlimited ca…" at bounding box center [724, 346] width 1448 height 693
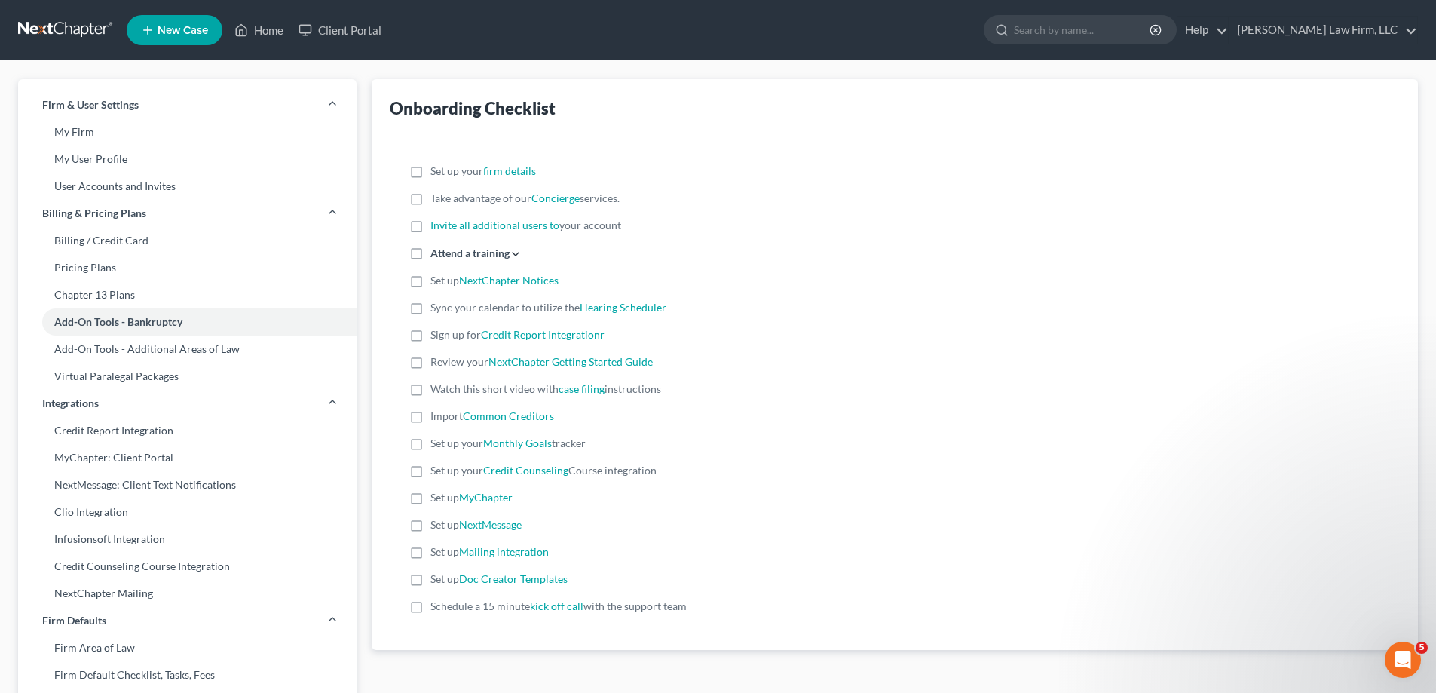
click at [504, 176] on link "firm details" at bounding box center [509, 170] width 53 height 13
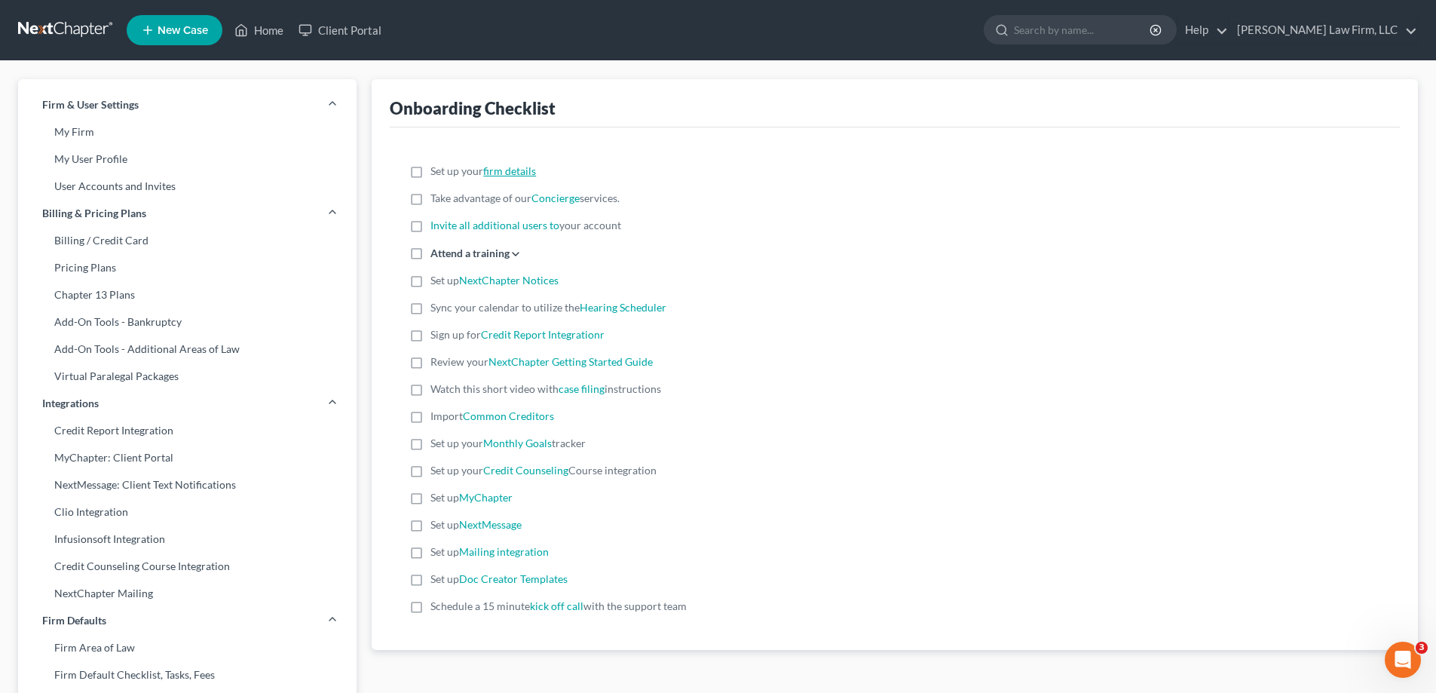
click at [495, 176] on link "firm details" at bounding box center [509, 170] width 53 height 13
click at [355, 36] on link "Client Portal" at bounding box center [340, 30] width 98 height 27
